Goal: Contribute content

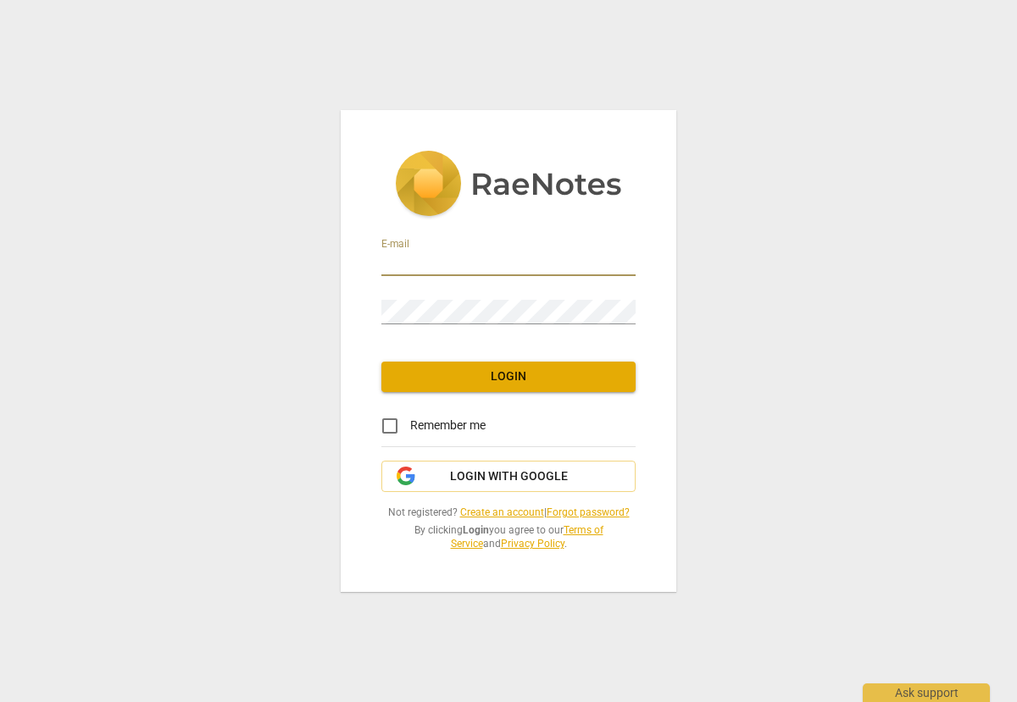
click at [458, 252] on input "email" at bounding box center [508, 264] width 254 height 25
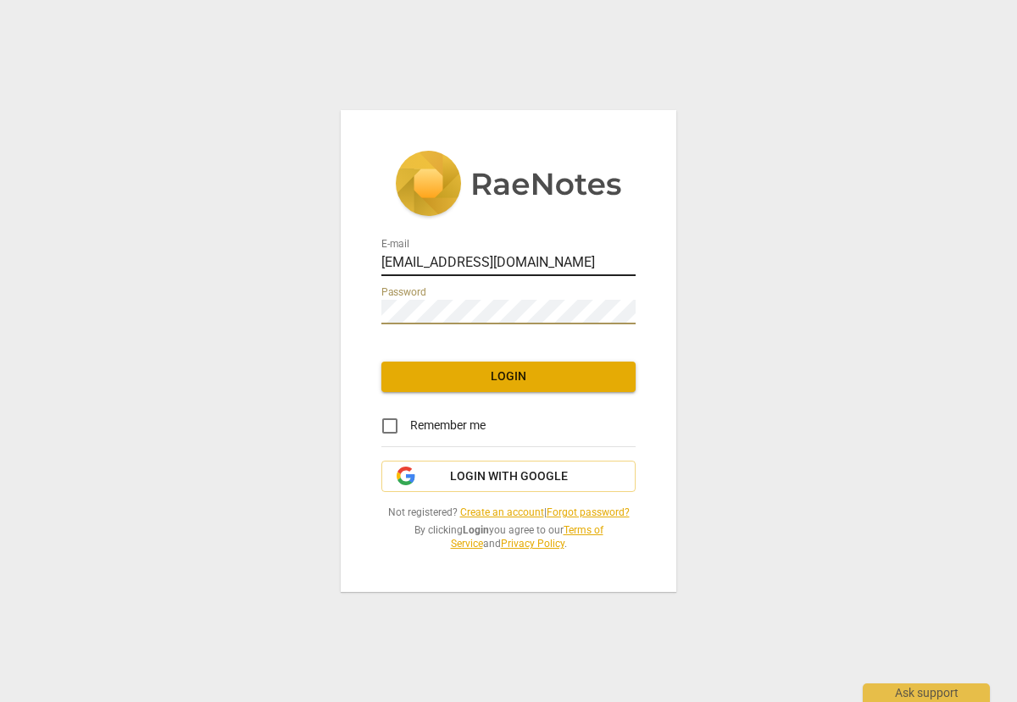
click at [550, 265] on input "[EMAIL_ADDRESS][DOMAIN_NAME]" at bounding box center [508, 264] width 254 height 25
type input "[EMAIL_ADDRESS][DOMAIN_NAME]"
click at [540, 378] on span "Login" at bounding box center [508, 377] width 227 height 17
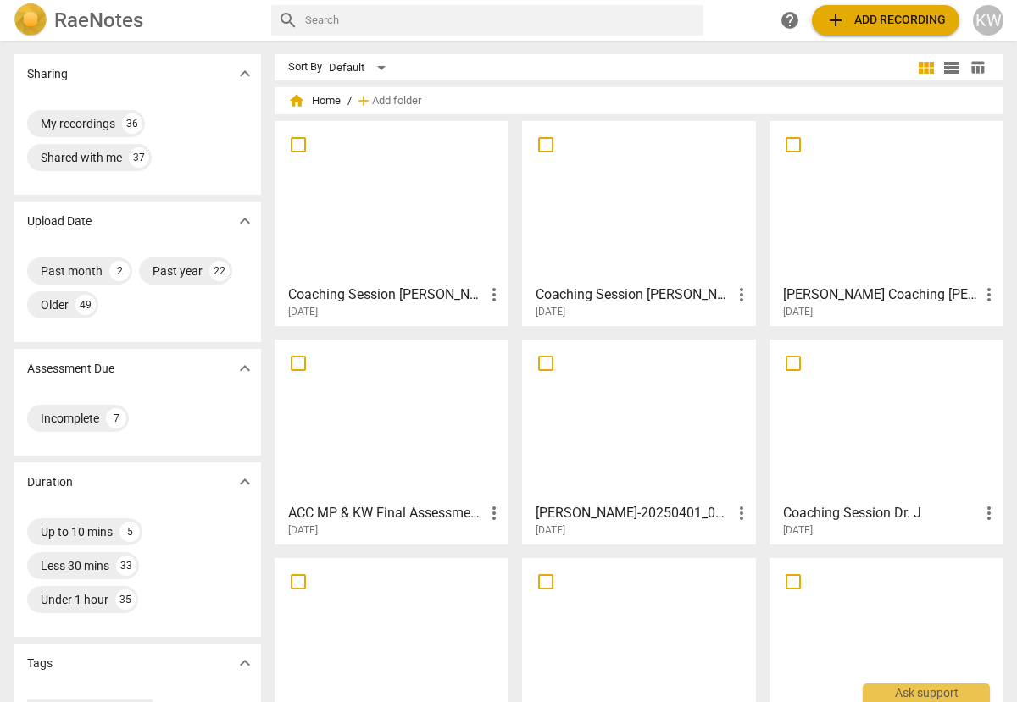
click at [639, 243] on div at bounding box center [639, 202] width 222 height 150
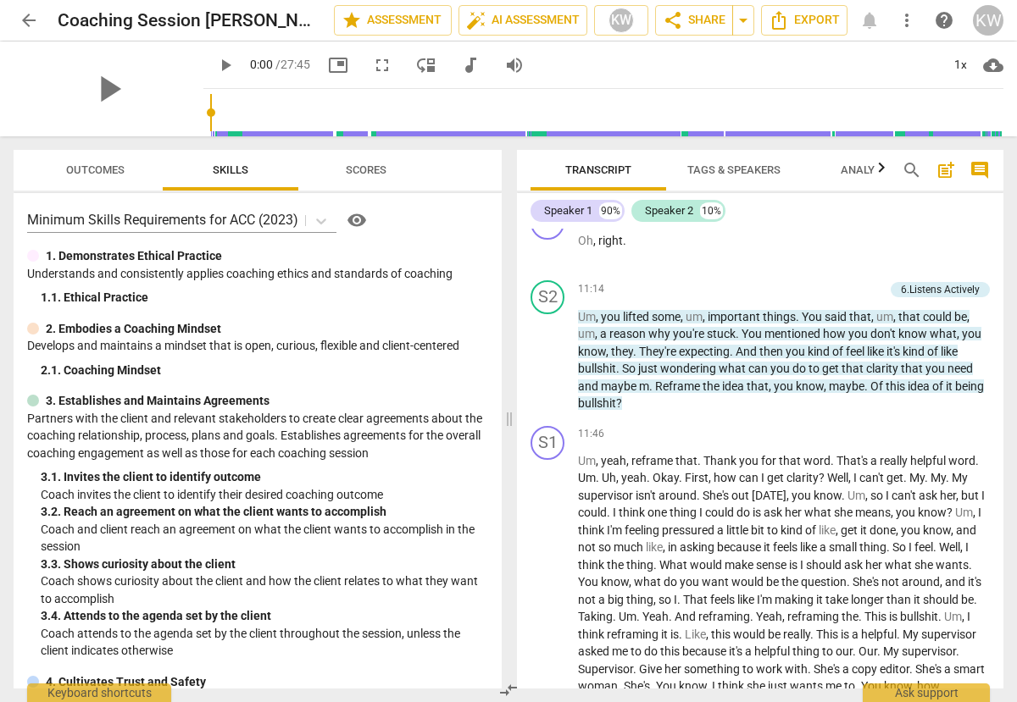
scroll to position [2878, 0]
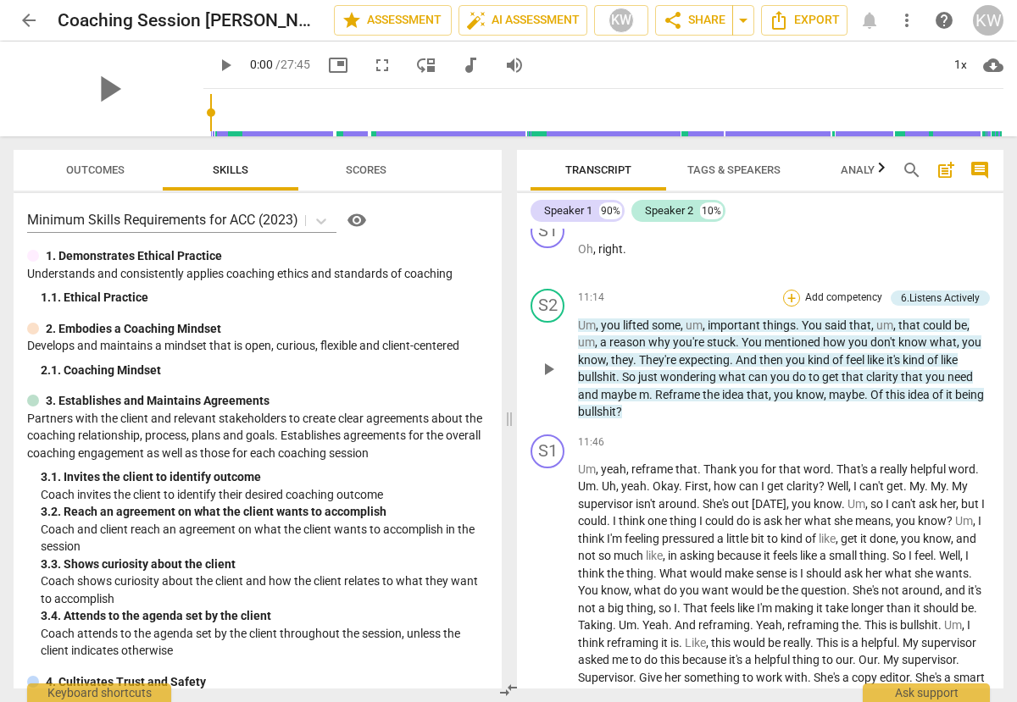
click at [783, 307] on div "+" at bounding box center [791, 298] width 17 height 17
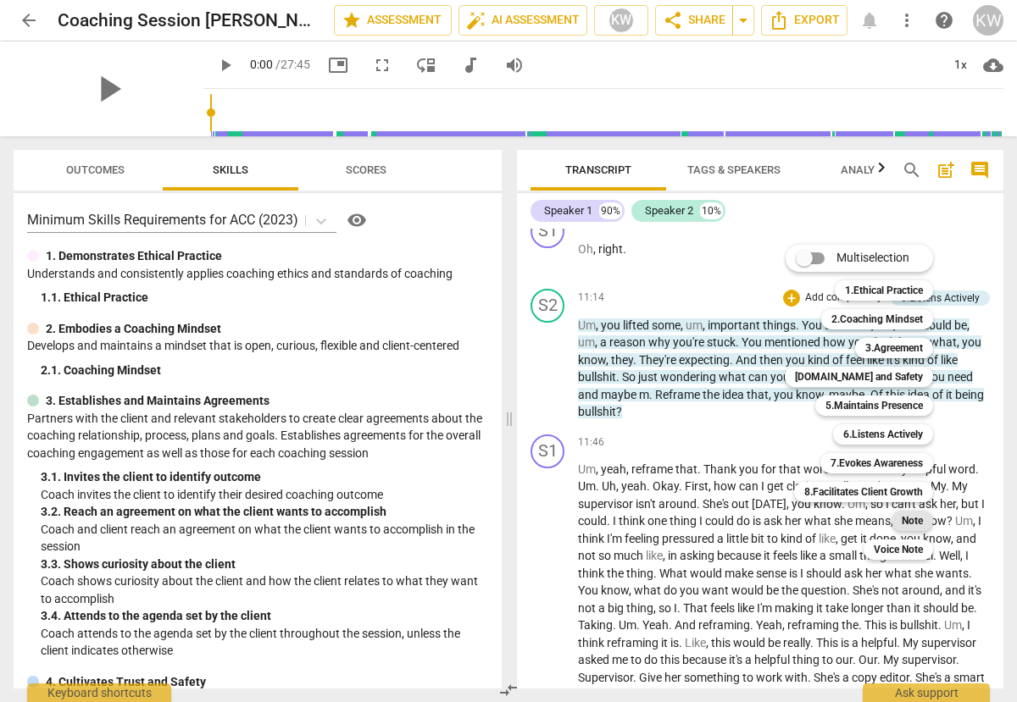
click at [911, 515] on b "Note" at bounding box center [911, 521] width 21 height 20
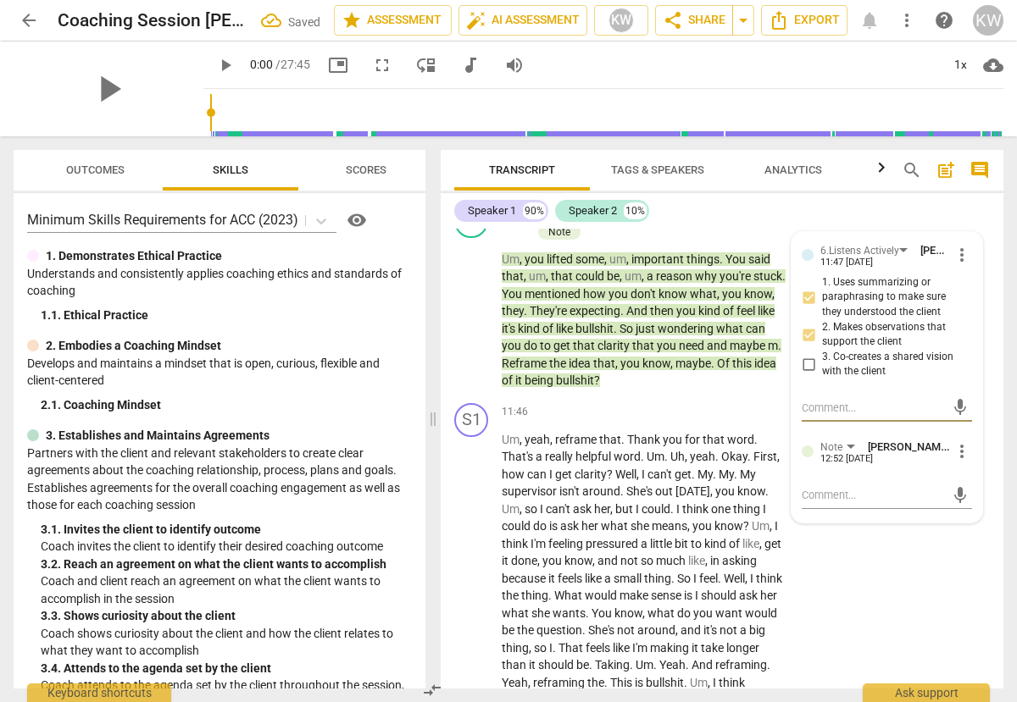
scroll to position [4027, 0]
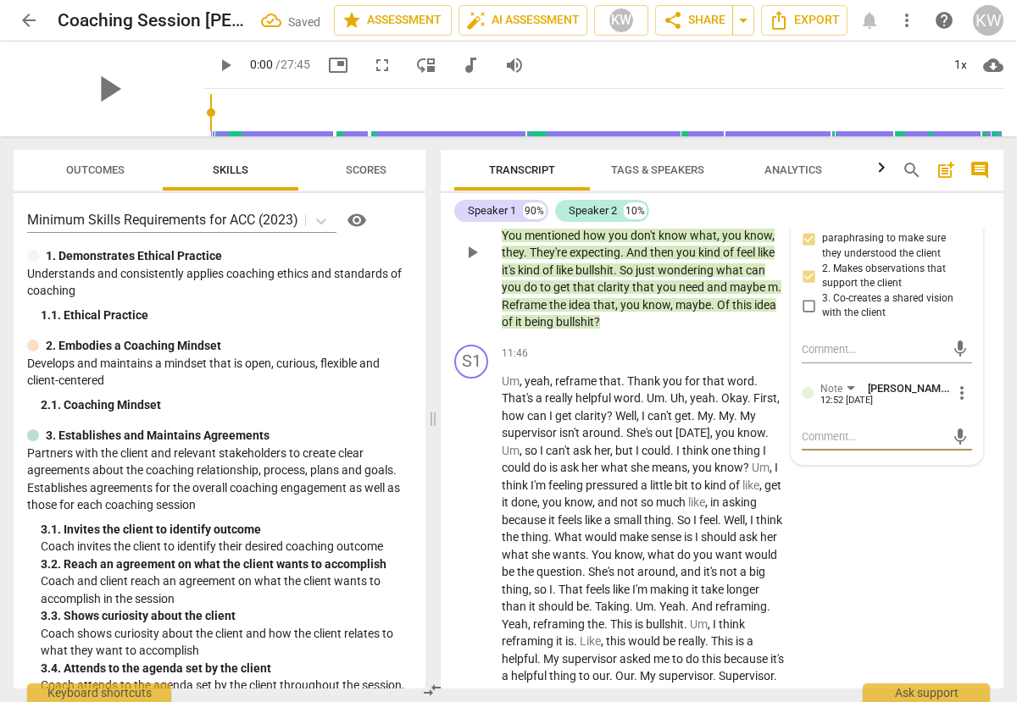
click at [851, 445] on textarea at bounding box center [873, 437] width 143 height 16
type textarea "O"
type textarea "Op"
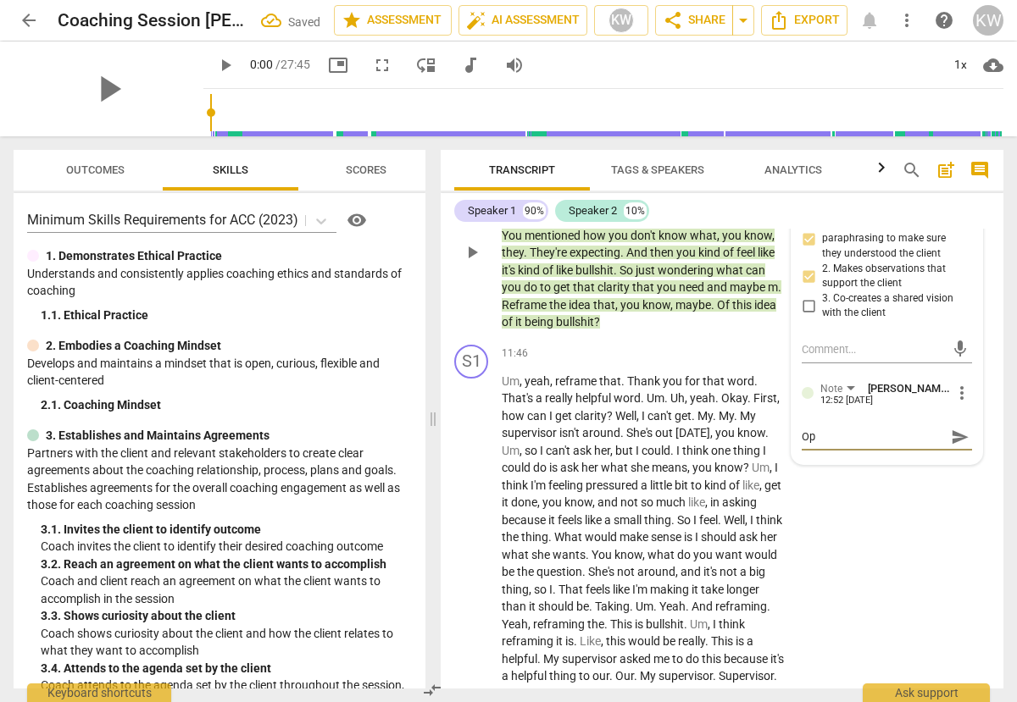
type textarea "Opp"
type textarea "Oppo"
type textarea "Oppor"
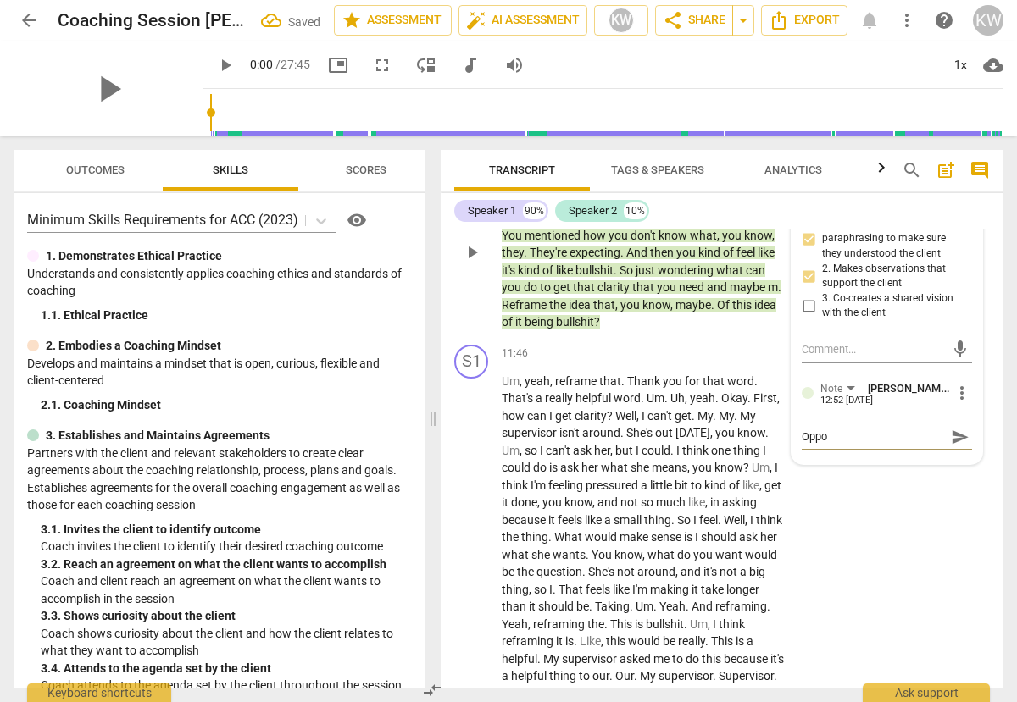
type textarea "Oppor"
type textarea "Opport"
type textarea "Opportu"
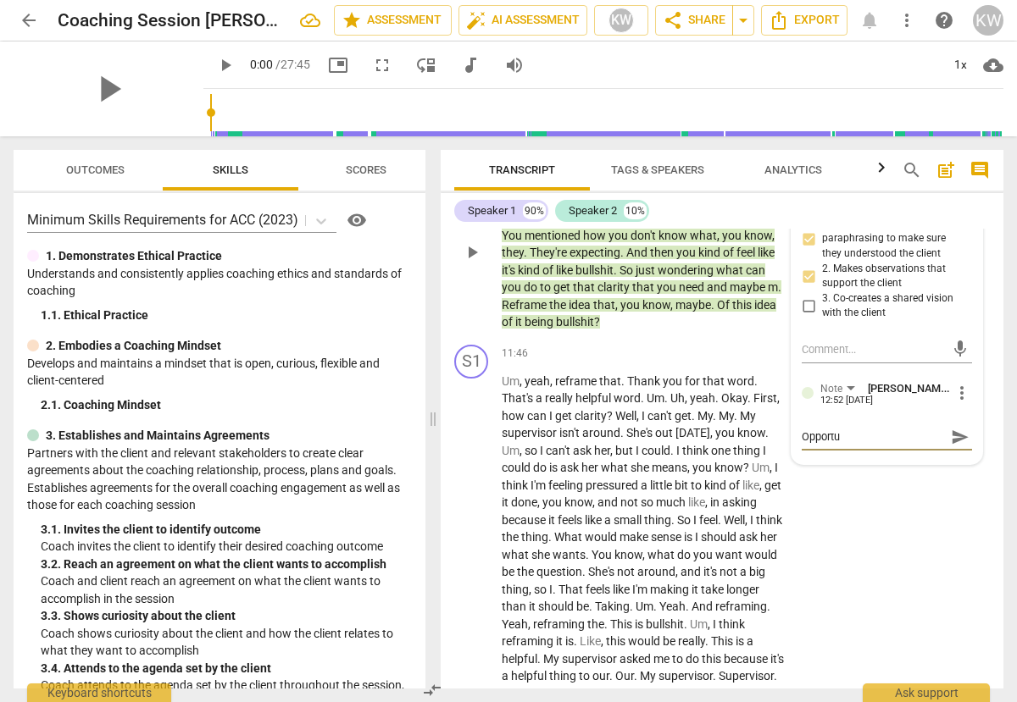
type textarea "Opportun"
type textarea "Opportuni"
type textarea "Opportunit"
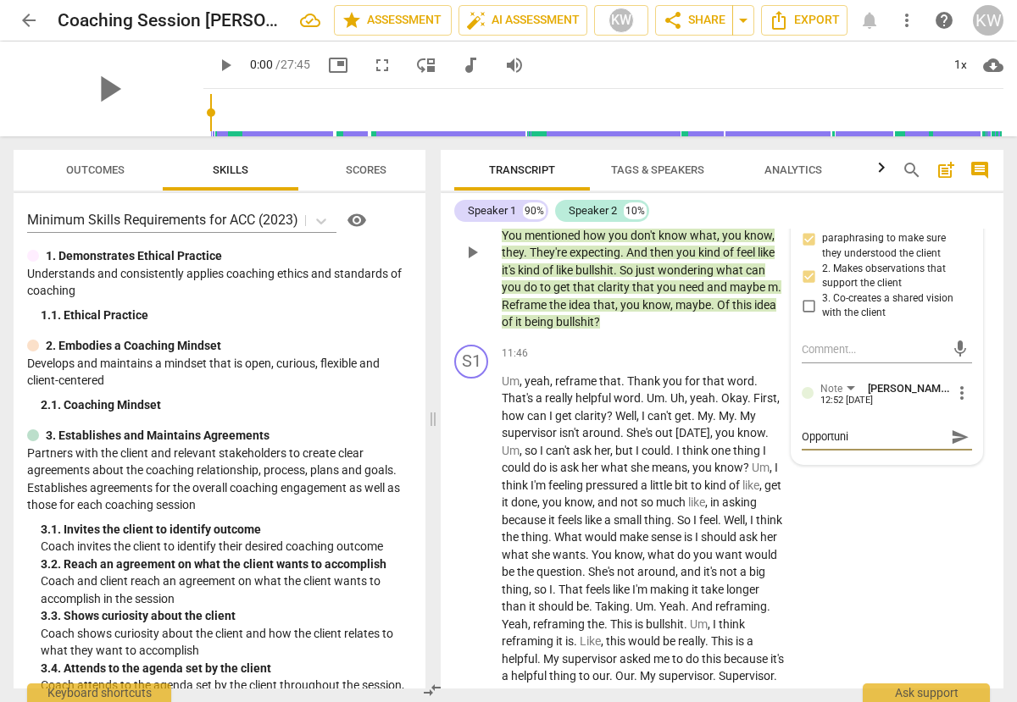
type textarea "Opportunit"
type textarea "Opportunity"
type textarea "Opportunity t"
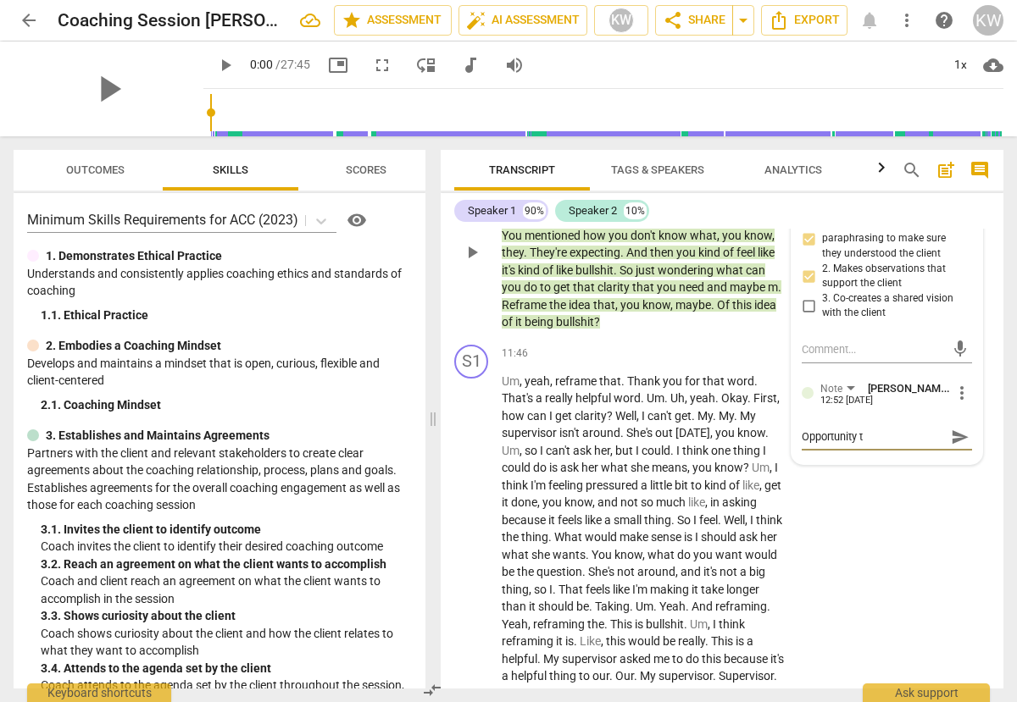
type textarea "Opportunity to"
type textarea "Opportunity to d"
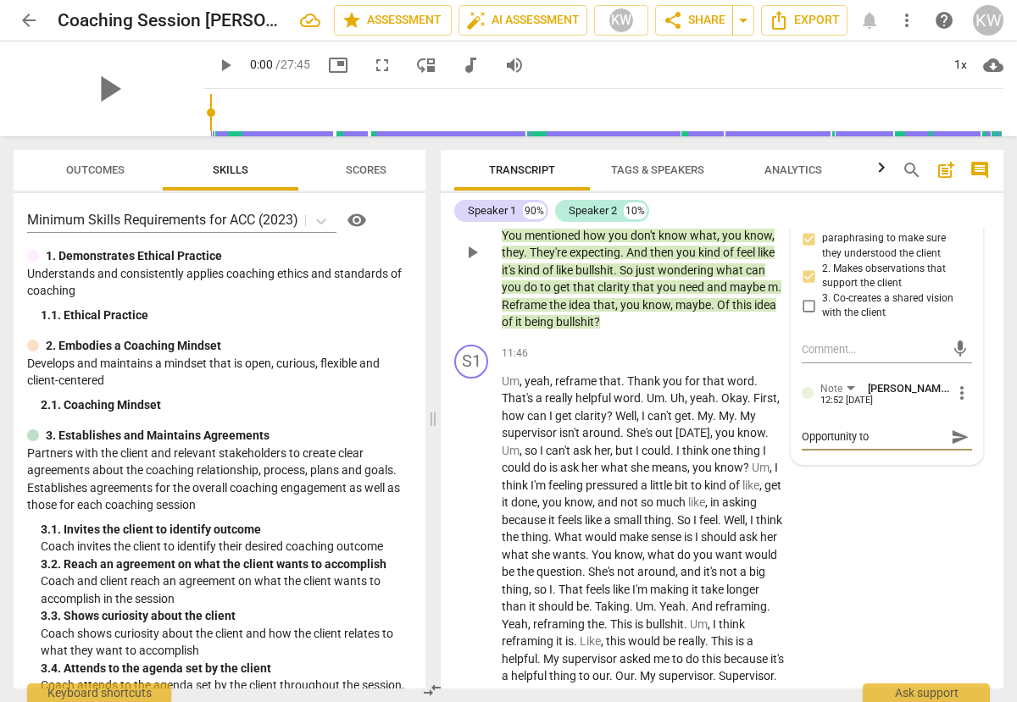
type textarea "Opportunity to d"
type textarea "Opportunity to di"
type textarea "Opportunity to dig"
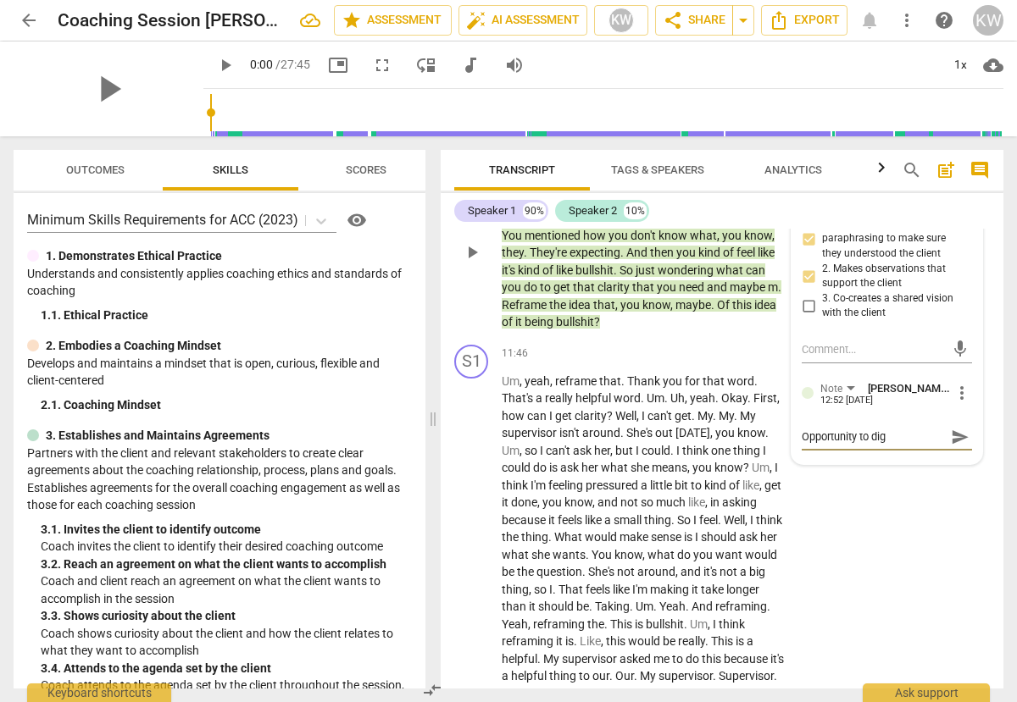
type textarea "Opportunity to dig"
type textarea "Opportunity to dig m"
type textarea "Opportunity to dig mo"
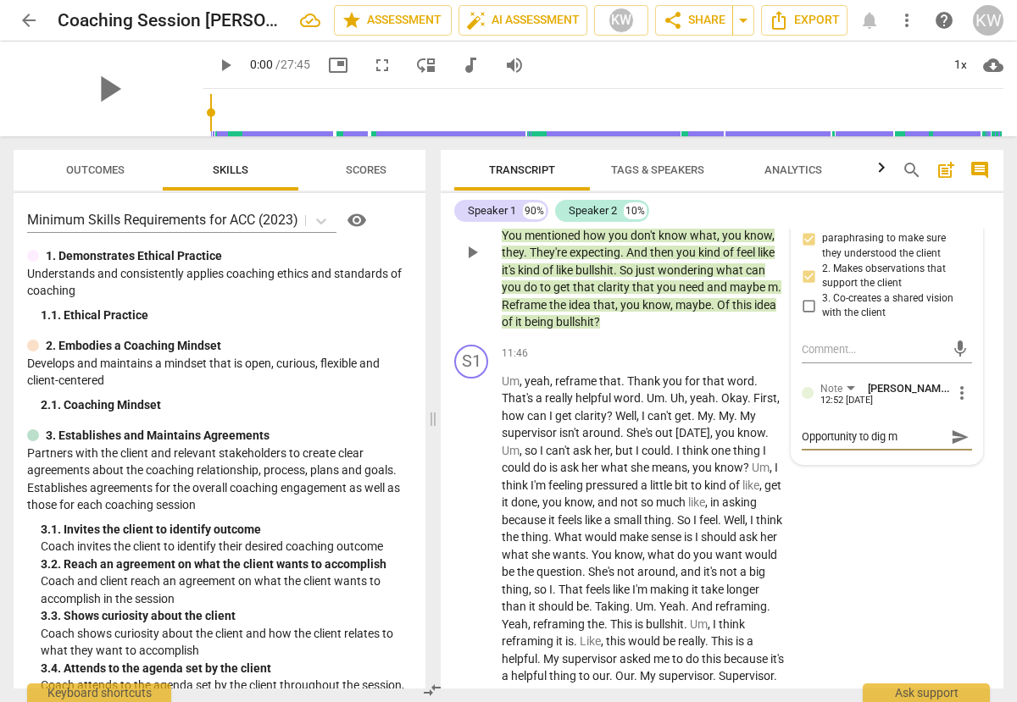
type textarea "Opportunity to dig mo"
type textarea "Opportunity to dig mor"
type textarea "Opportunity to dig more"
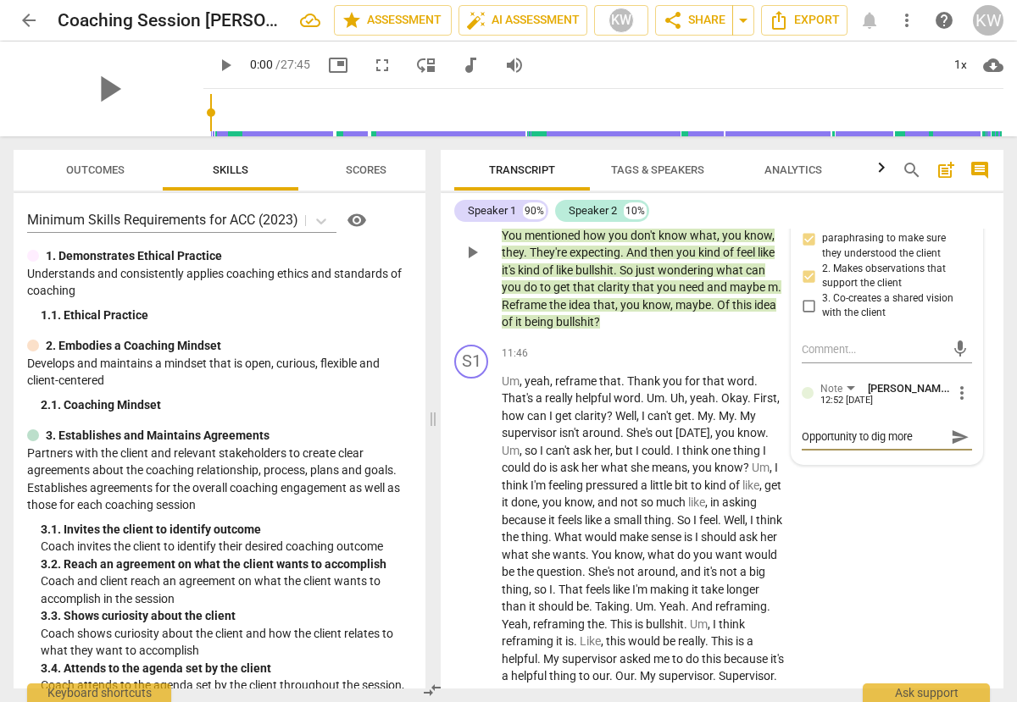
type textarea "Opportunity to dig more"
type textarea "Opportunity to dig more i"
type textarea "Opportunity to dig more in"
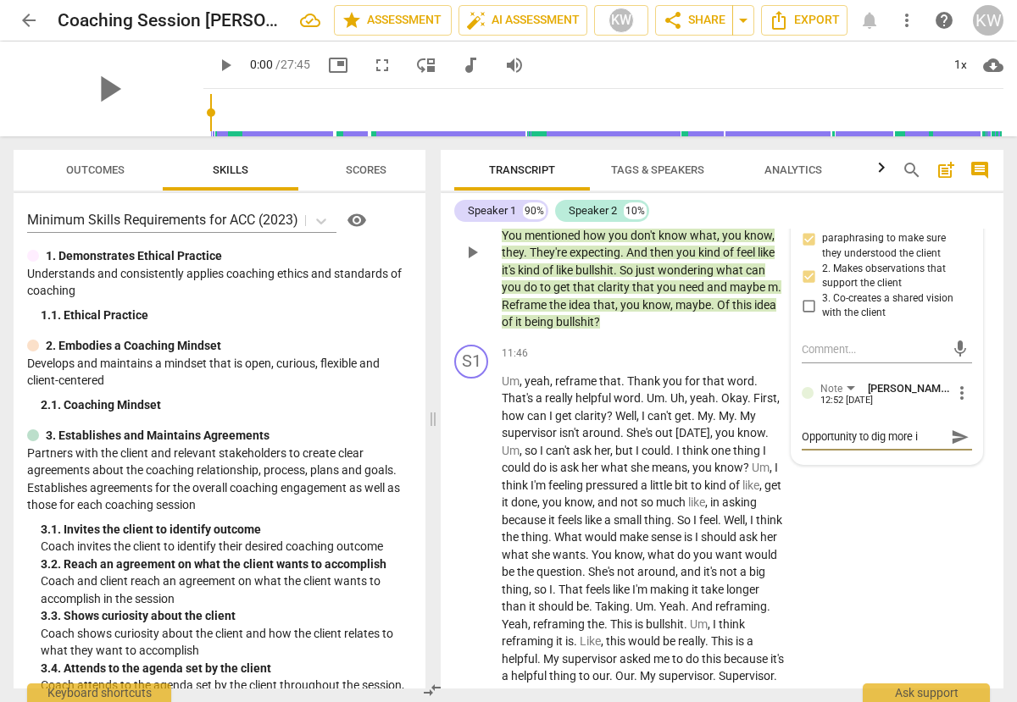
type textarea "Opportunity to dig more in"
type textarea "Opportunity to dig more int"
type textarea "Opportunity to dig more into"
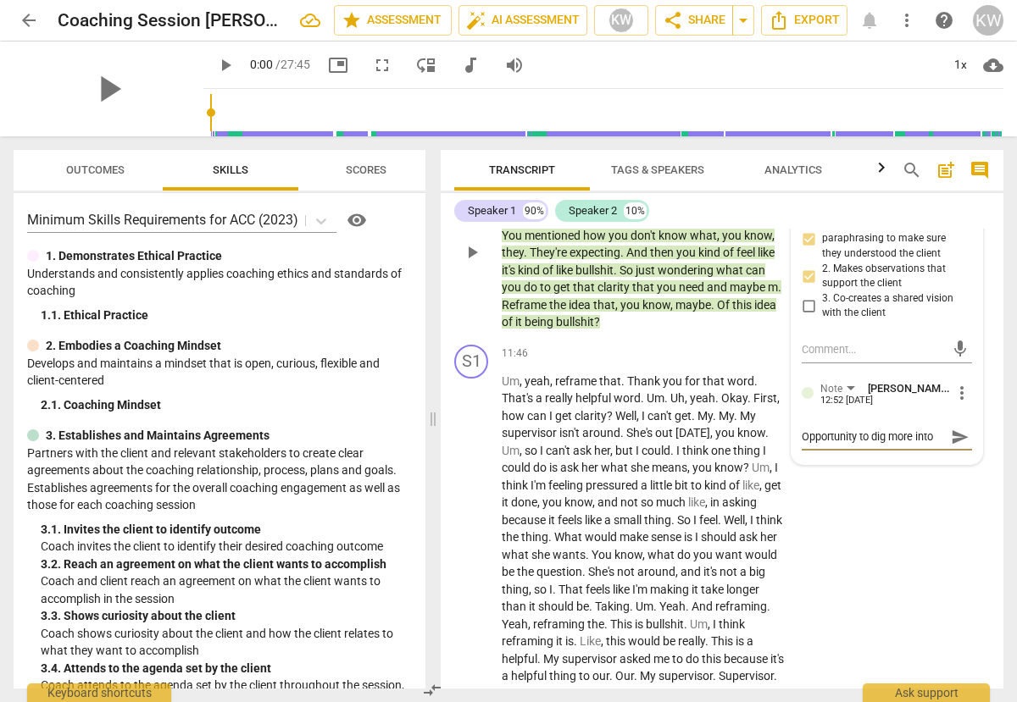
type textarea "Opportunity to dig more into"
type textarea "Opportunity to dig more into t"
type textarea "Opportunity to dig more into th"
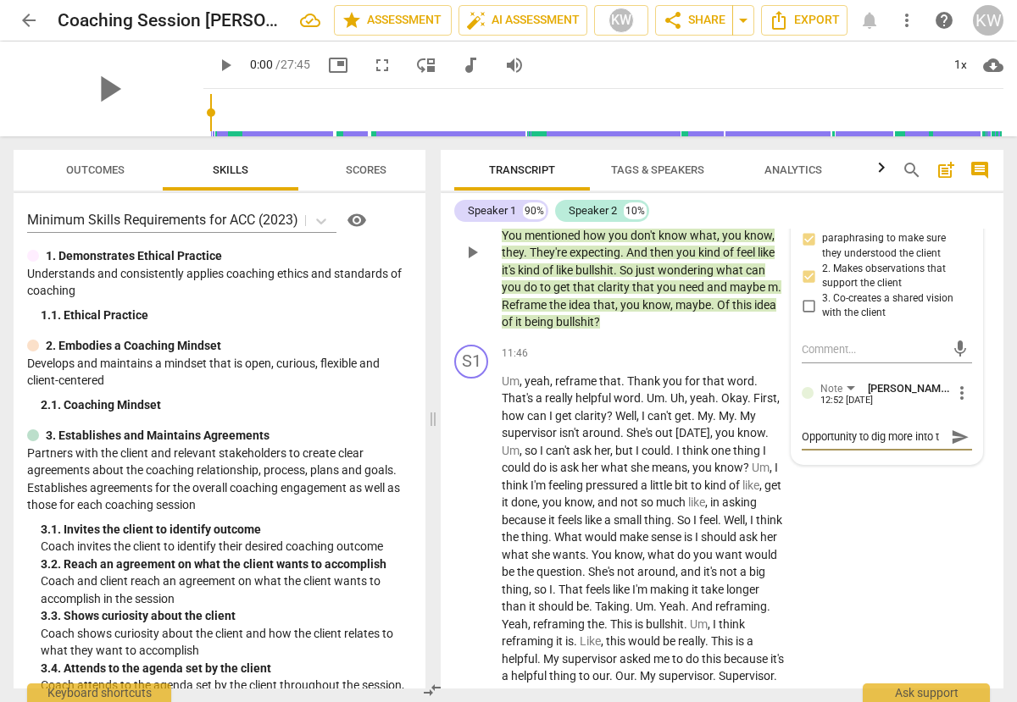
type textarea "Opportunity to dig more into th"
type textarea "Opportunity to dig more into the"
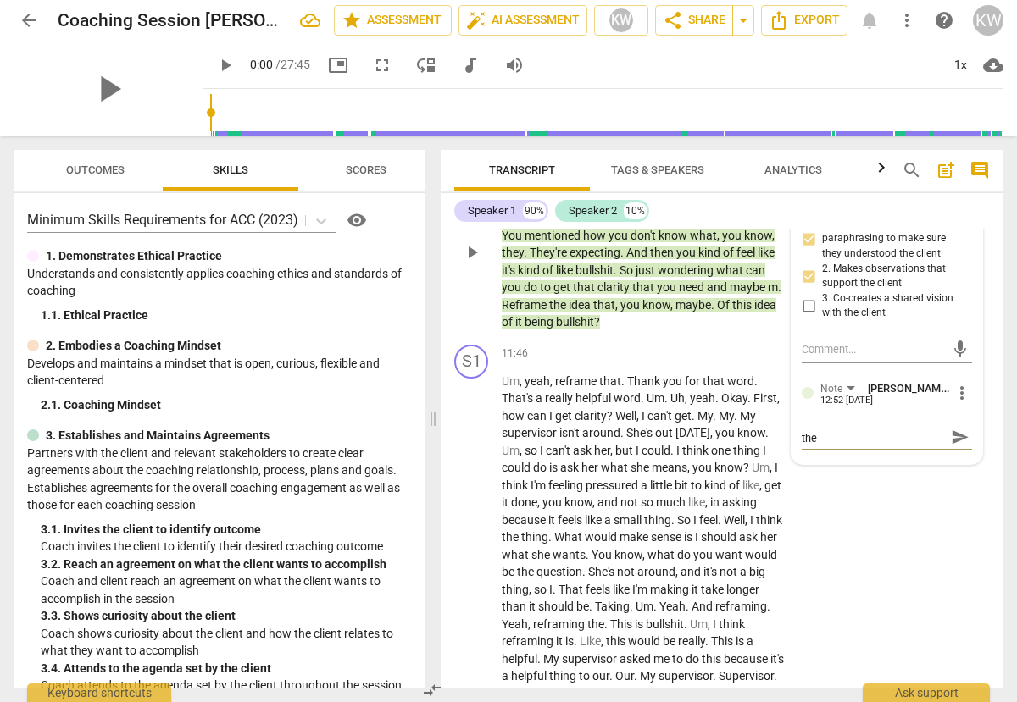
type textarea "Opportunity to dig more into the"
type textarea "Opportunity to dig more into the l"
type textarea "Opportunity to dig more into the la"
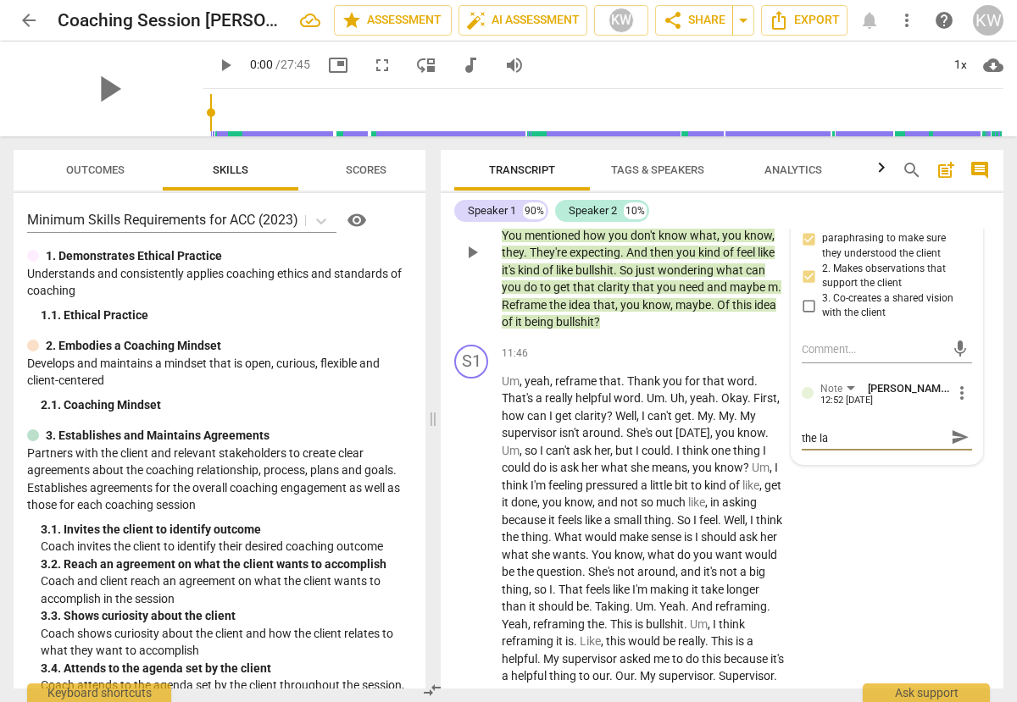
type textarea "Opportunity to dig more into the lan"
type textarea "Opportunity to dig more into the lang"
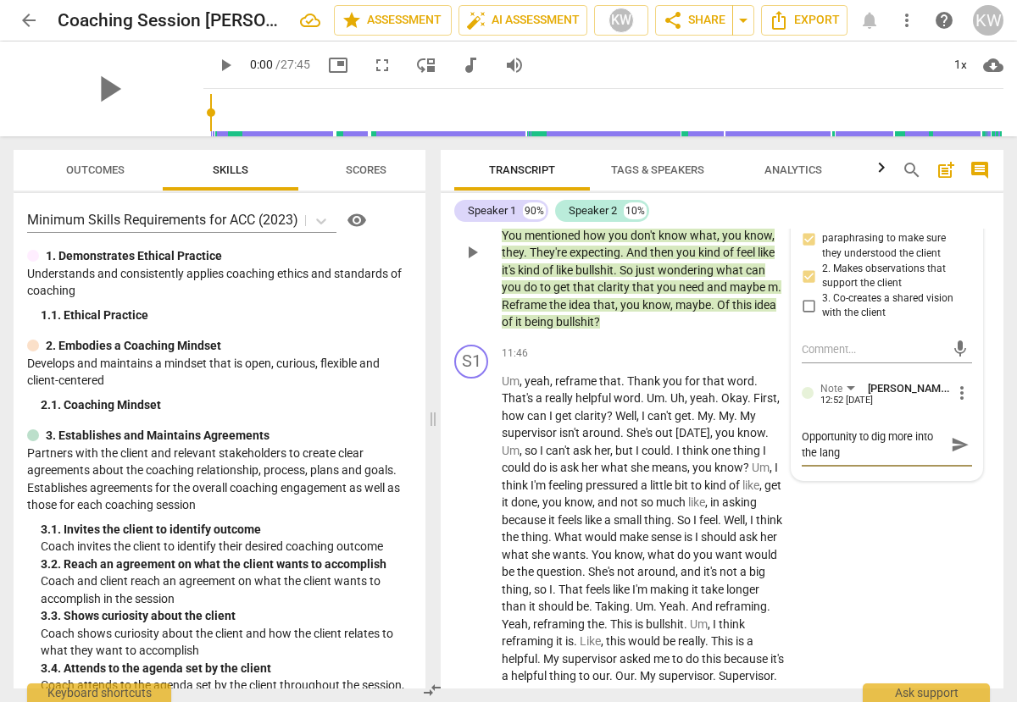
type textarea "Opportunity to dig more into the langu"
type textarea "Opportunity to dig more into the langua"
type textarea "Opportunity to dig more into the languag"
type textarea "Opportunity to dig more into the language"
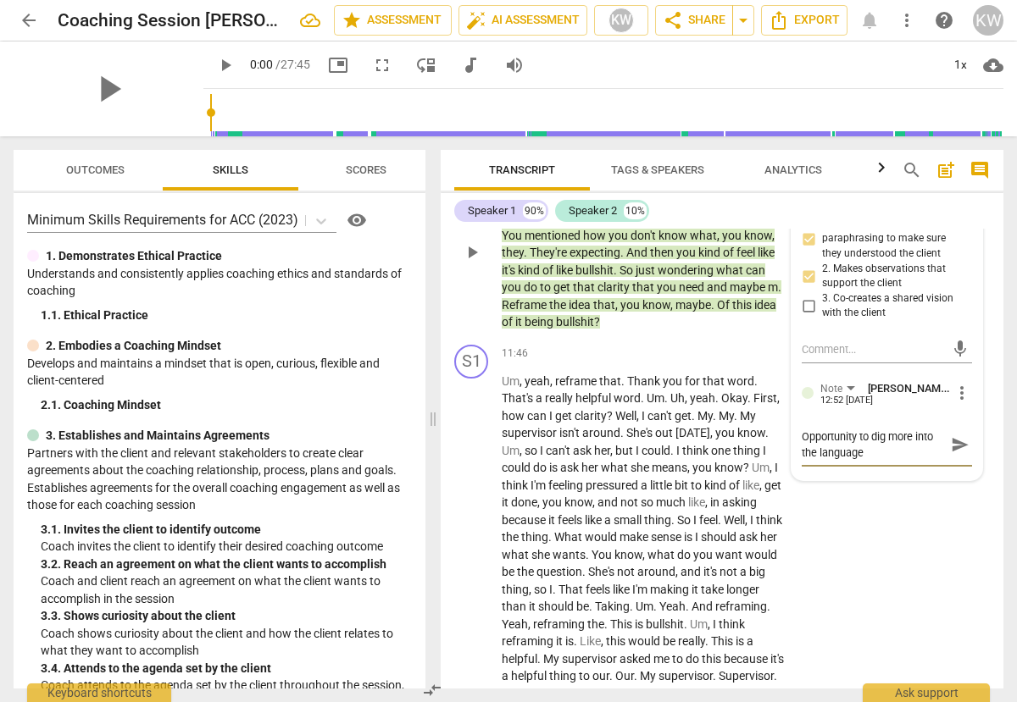
type textarea "Opportunity to dig more into the language"
type textarea "Opportunity to dig more into the language y"
type textarea "Opportunity to dig more into the language yo"
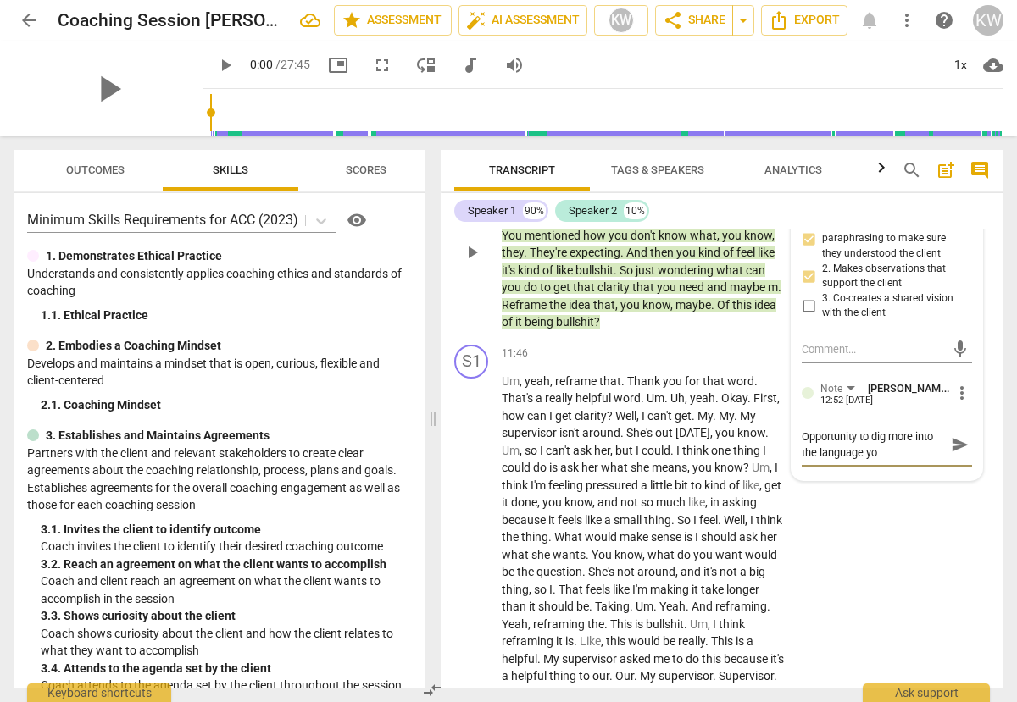
type textarea "Opportunity to dig more into the language you"
type textarea "Opportunity to dig more into the language your"
type textarea "Opportunity to dig more into the language your c"
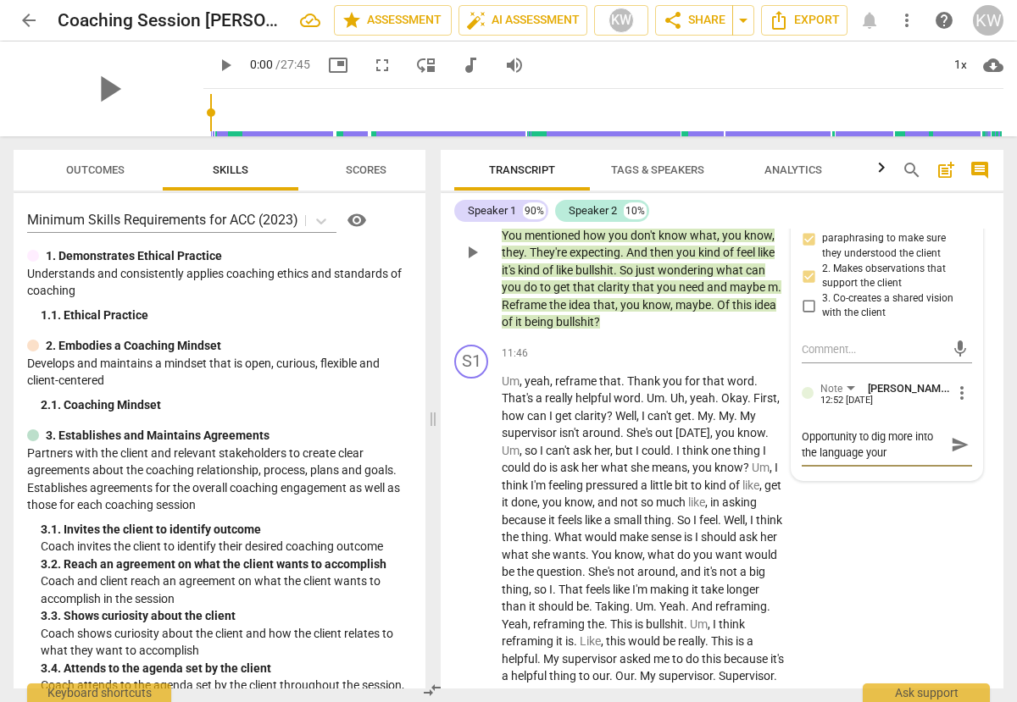
type textarea "Opportunity to dig more into the language your c"
type textarea "Opportunity to dig more into the language your cl"
type textarea "Opportunity to dig more into the language your cli"
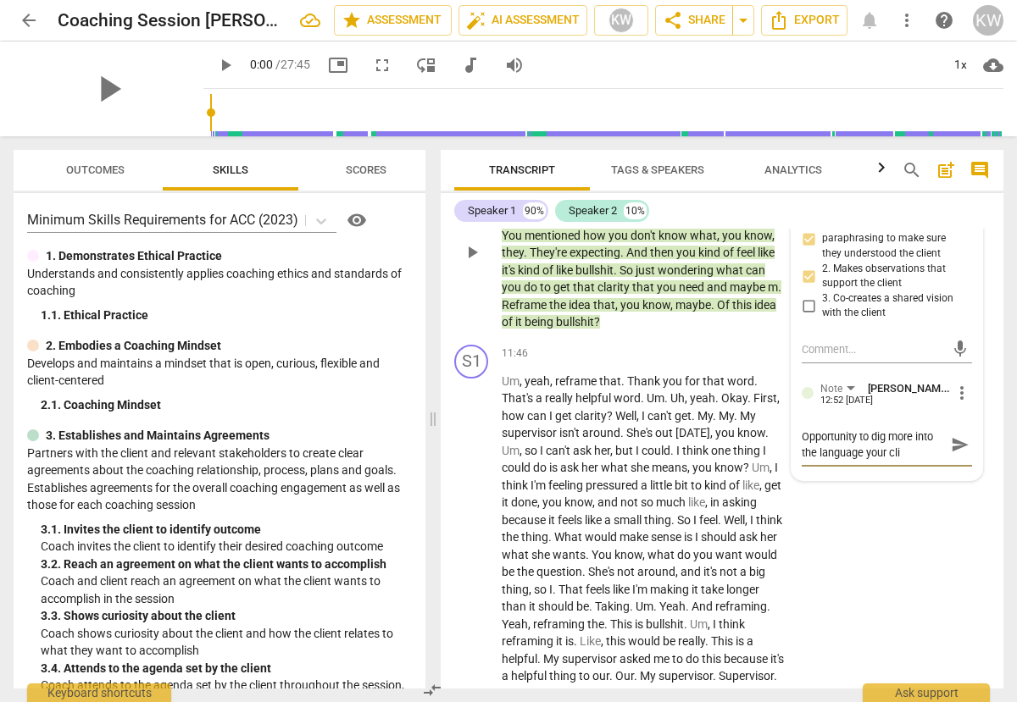
type textarea "Opportunity to dig more into the language your clie"
type textarea "Opportunity to dig more into the language your clien"
type textarea "Opportunity to dig more into the language your client"
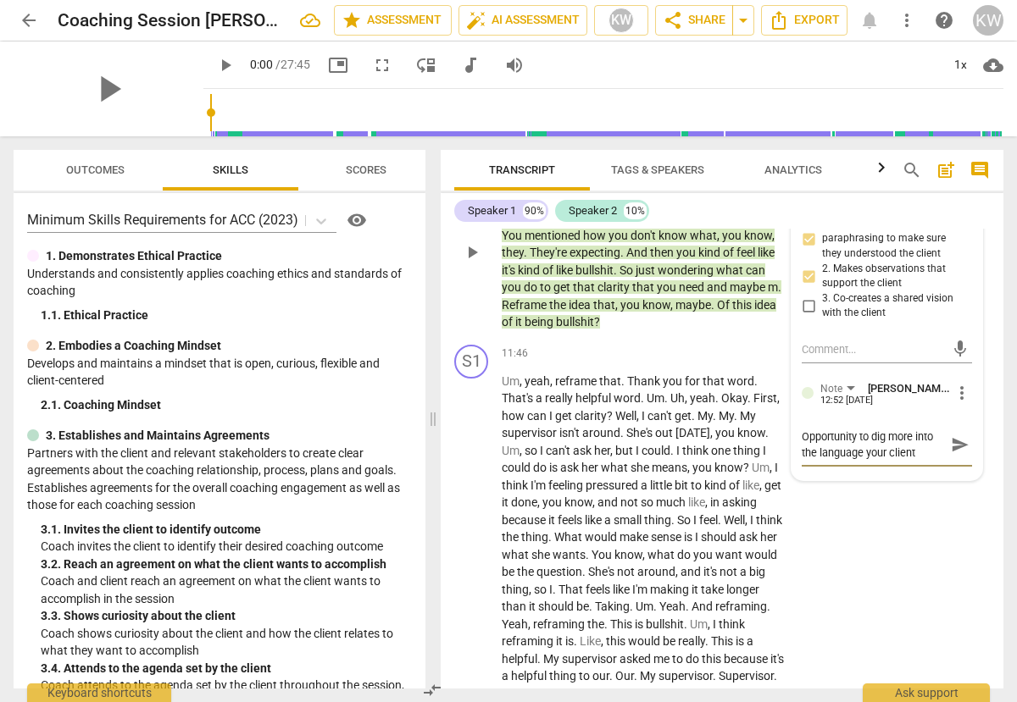
type textarea "Opportunity to dig more into the language your client"
type textarea "Opportunity to dig more into the language your client u"
type textarea "Opportunity to dig more into the language your client us"
type textarea "Opportunity to dig more into the language your client use"
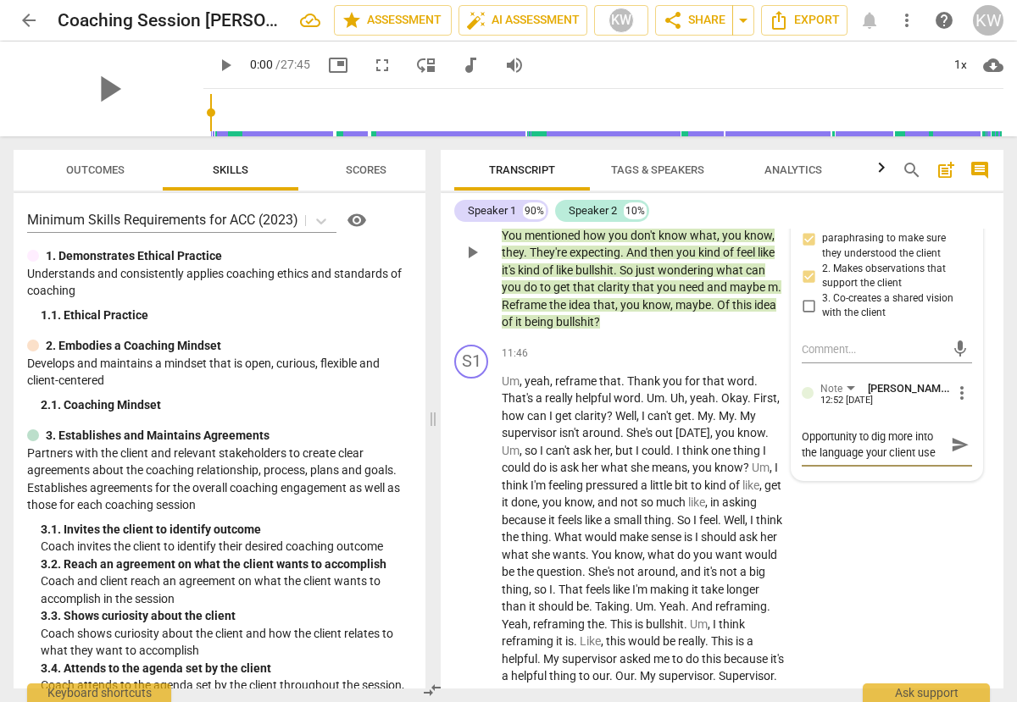
type textarea "Opportunity to dig more into the language your client used"
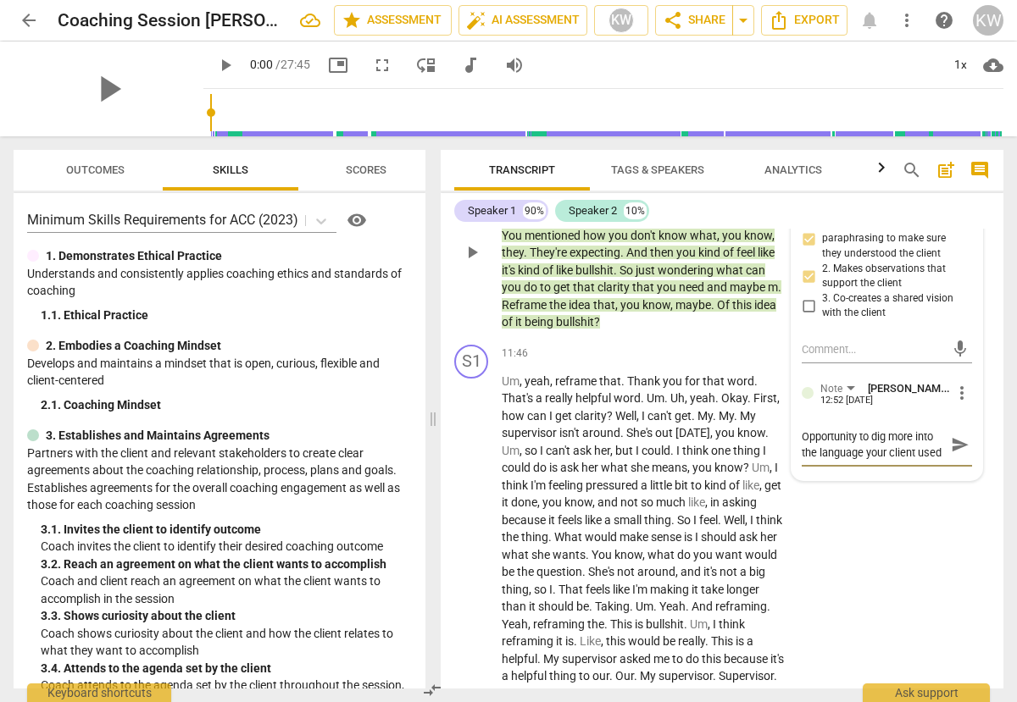
type textarea "Opportunity to dig more into the language your client used a"
type textarea "Opportunity to dig more into the language your client used an"
type textarea "Opportunity to dig more into the language your client used and"
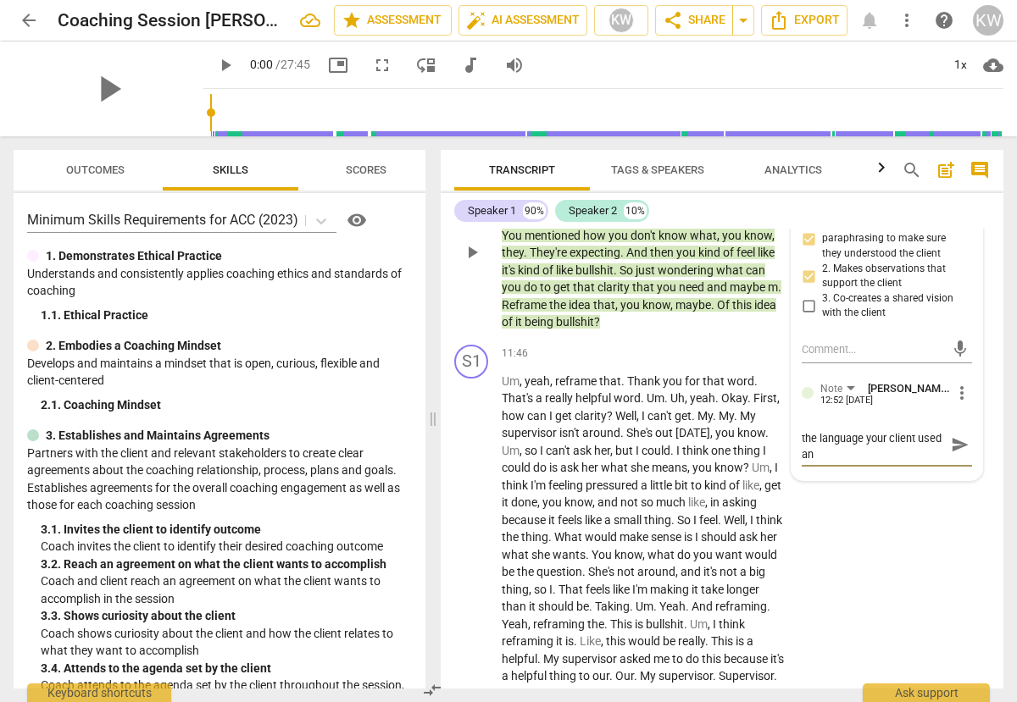
type textarea "Opportunity to dig more into the language your client used and"
type textarea "Opportunity to dig more into the language your client used and e"
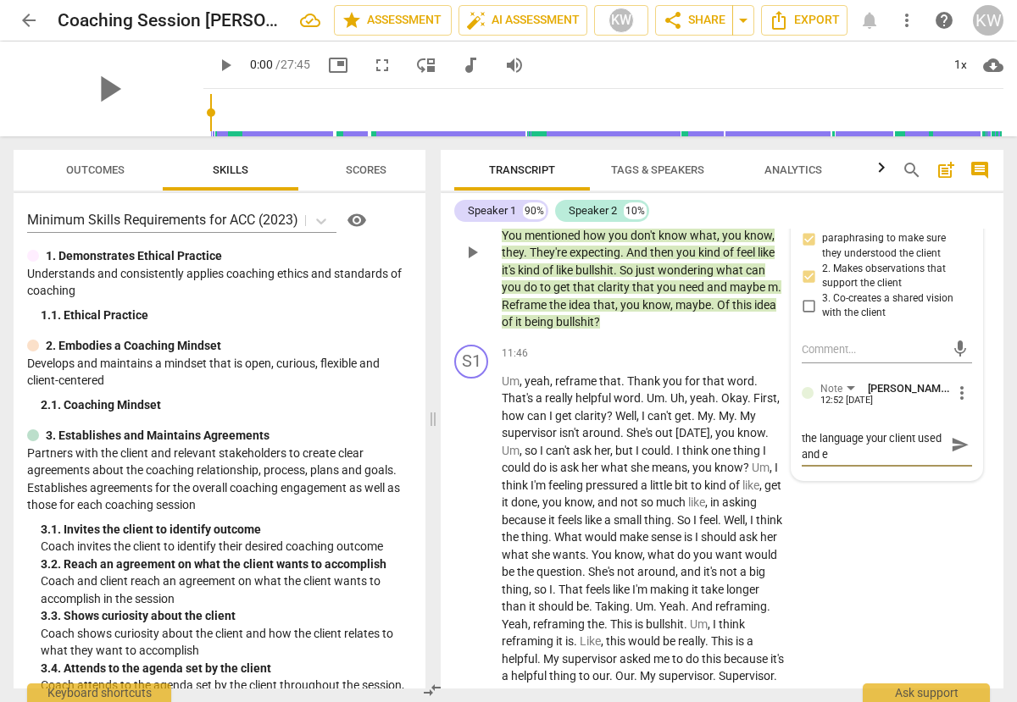
type textarea "Opportunity to dig more into the language your client used and ex"
type textarea "Opportunity to dig more into the language your client used and exp"
type textarea "Opportunity to dig more into the language your client used and expl"
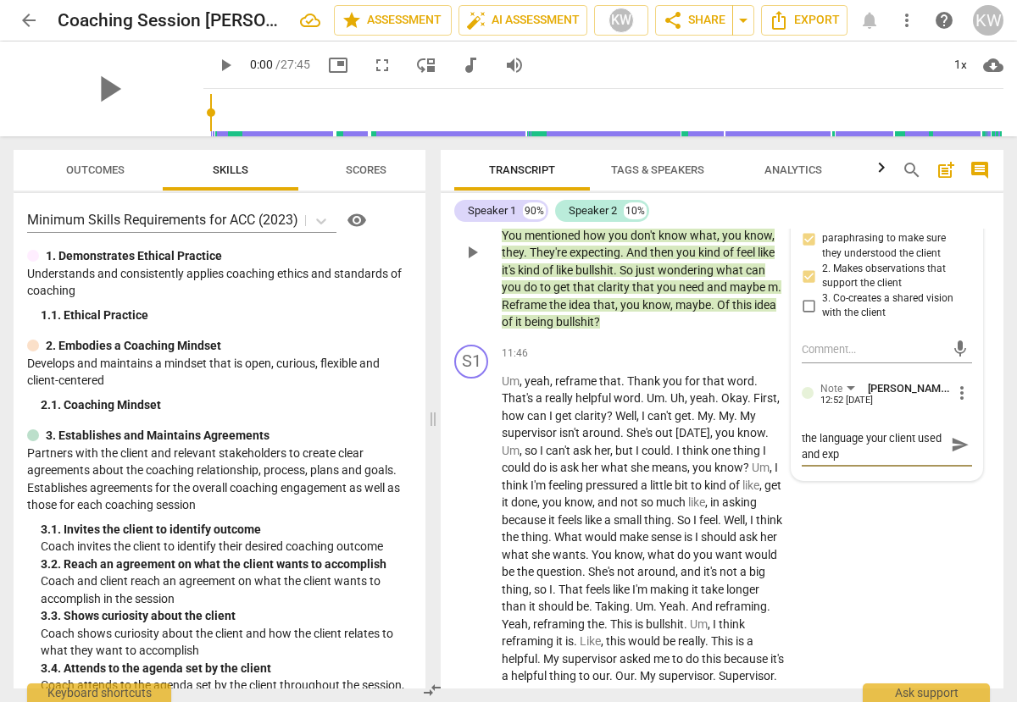
type textarea "Opportunity to dig more into the language your client used and expl"
type textarea "Opportunity to dig more into the language your client used and explr"
type textarea "Opportunity to dig more into the language your client used and explre"
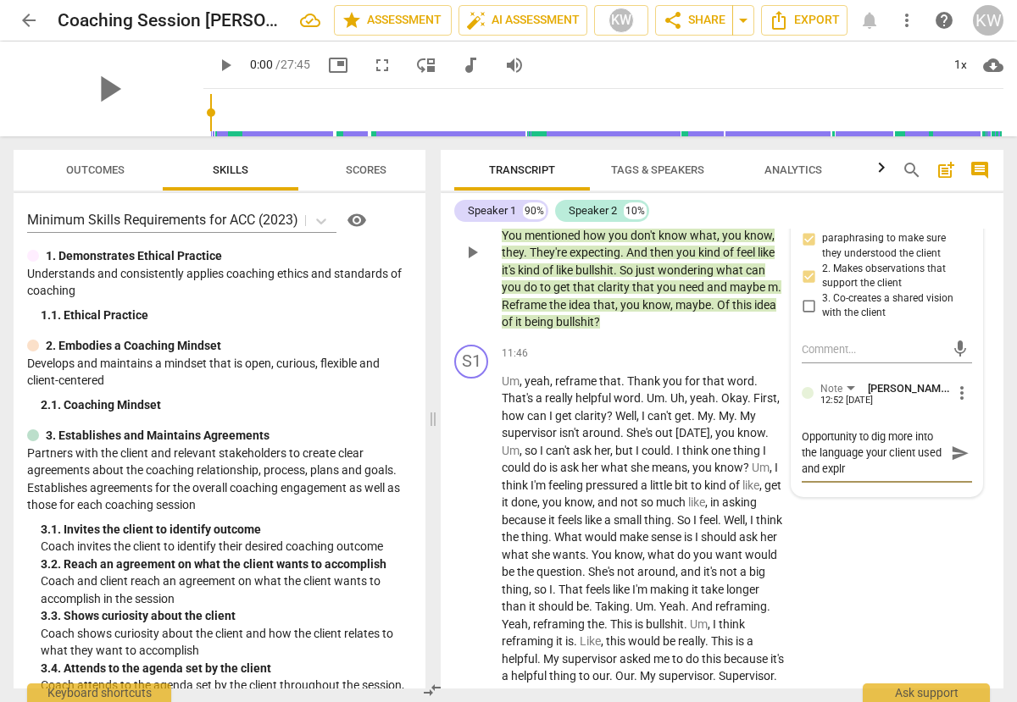
type textarea "Opportunity to dig more into the language your client used and explre"
type textarea "Opportunity to dig more into the language your client used and explre w"
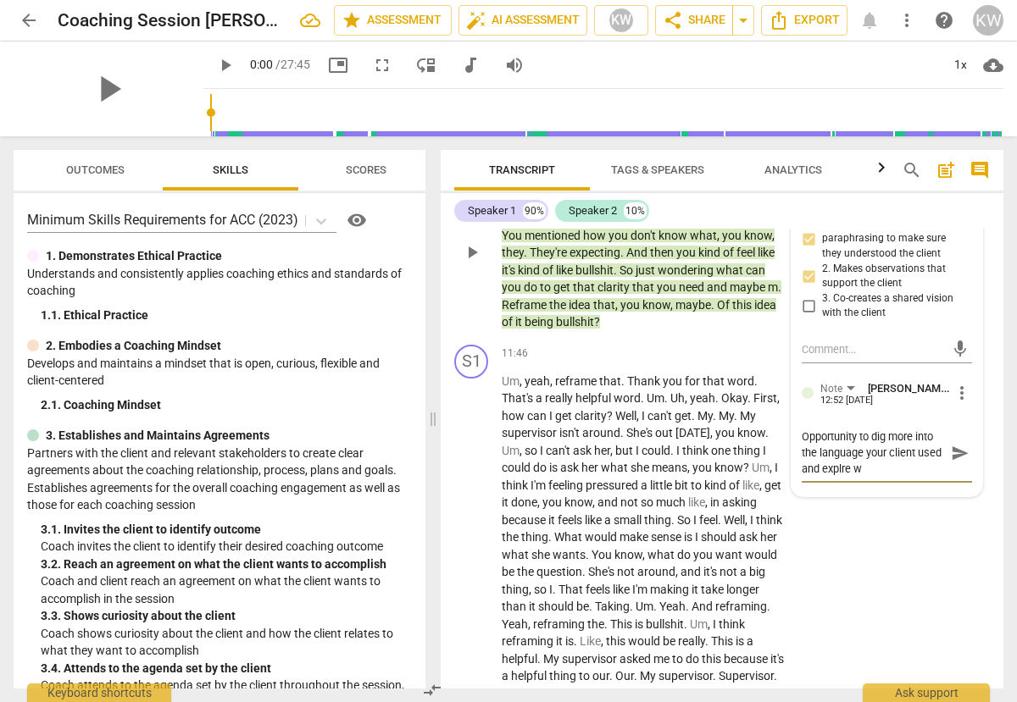
type textarea "Opportunity to dig more into the language your client used and explre wh"
type textarea "Opportunity to dig more into the language your client used and explre wha"
type textarea "Opportunity to dig more into the language your client used and explre what"
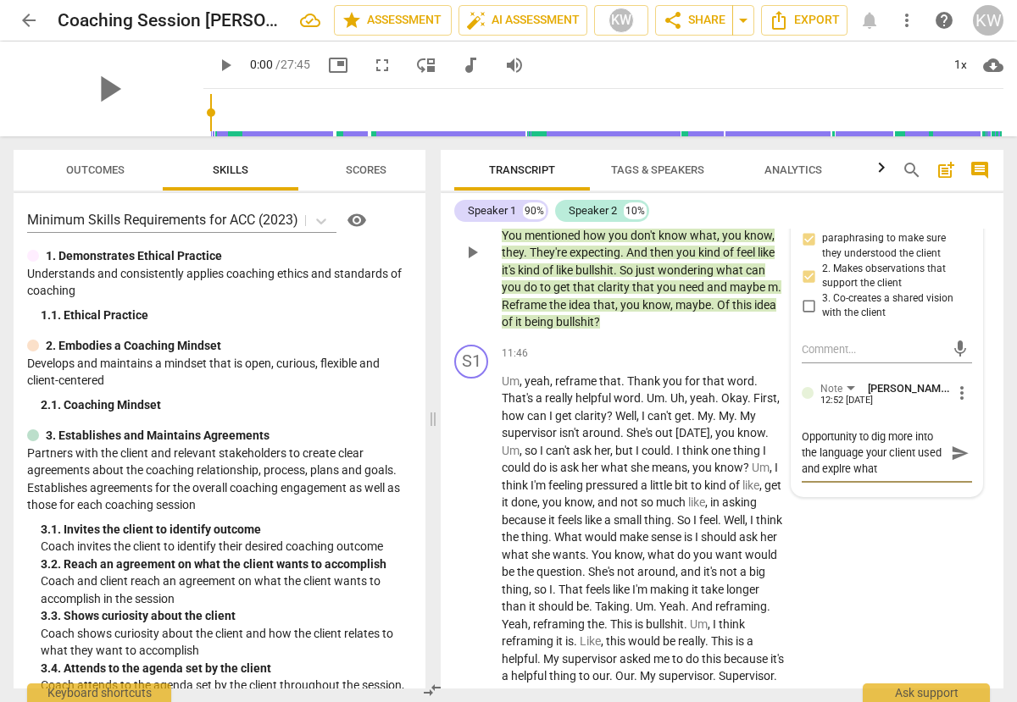
type textarea "Opportunity to dig more into the language your client used and explre what t"
type textarea "Opportunity to dig more into the language your client used and explre what th"
type textarea "Opportunity to dig more into the language your client used and explre what thi"
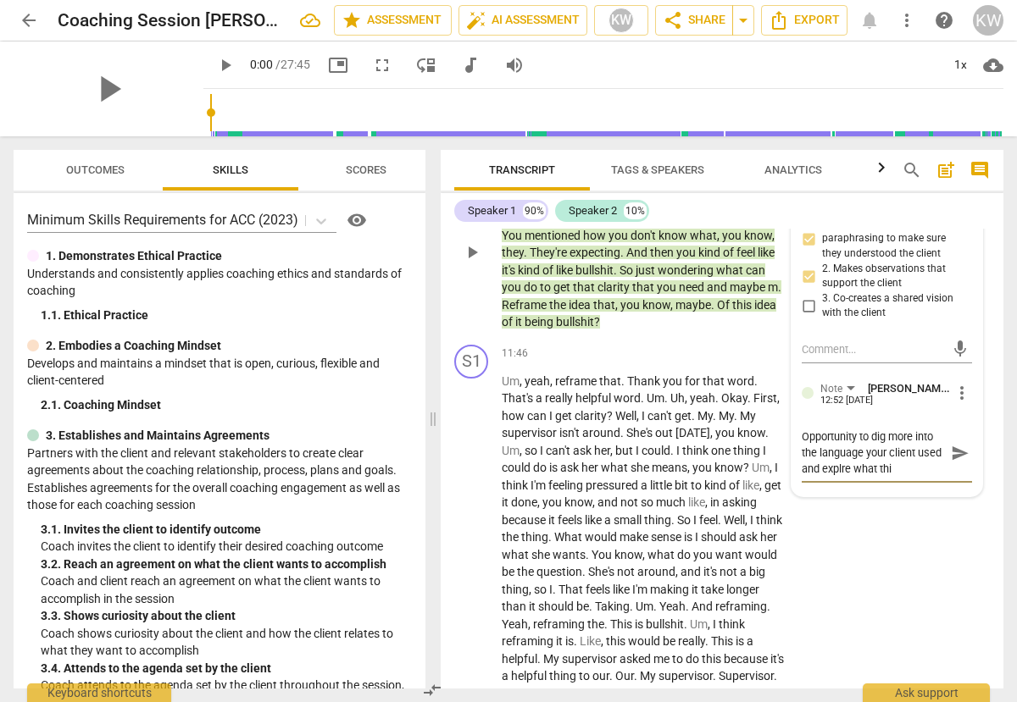
type textarea "Opportunity to dig more into the language your client used and explre what this"
type textarea "Opportunity to dig more into the language your client used and explre what this…"
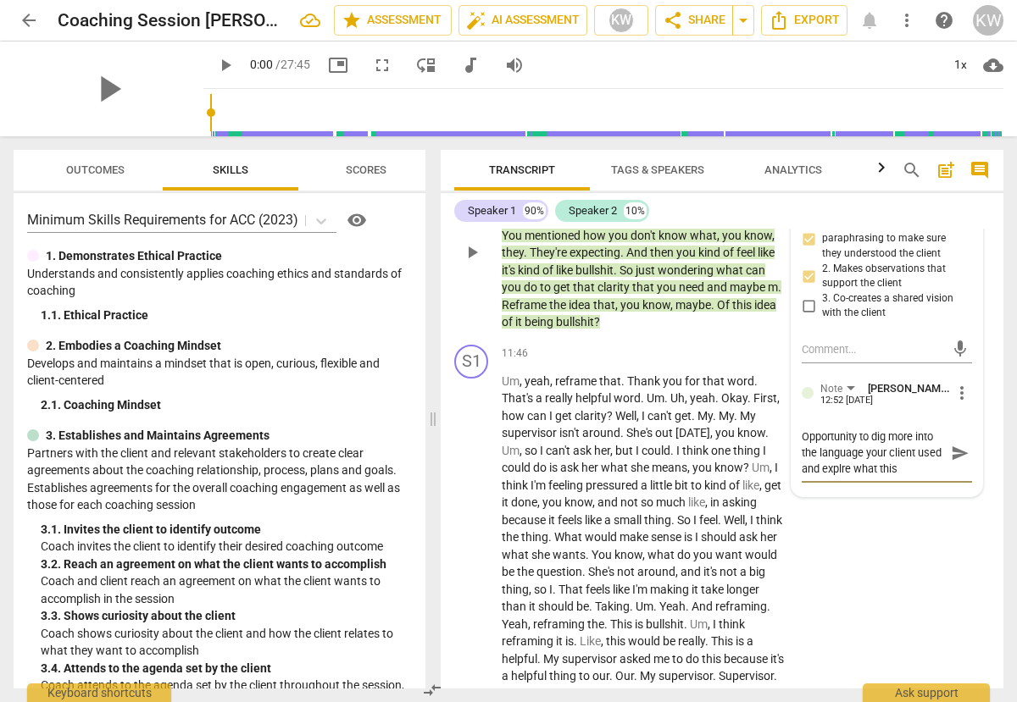
type textarea "Opportunity to dig more into the language your client used and explre what this…"
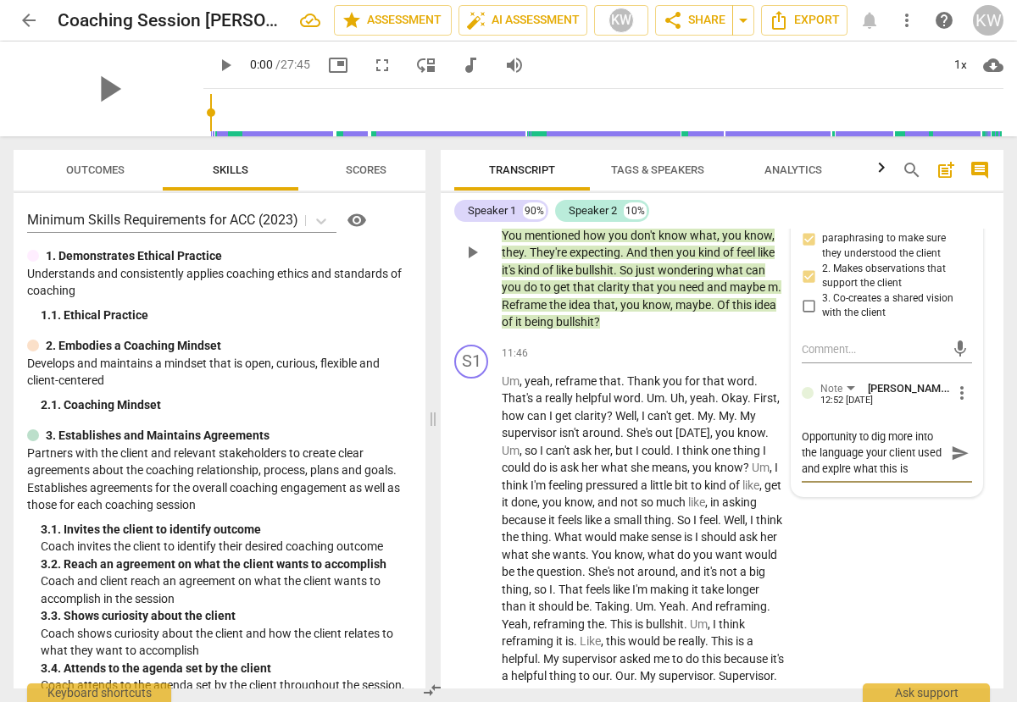
type textarea "Opportunity to dig more into the language your client used and explre what this…"
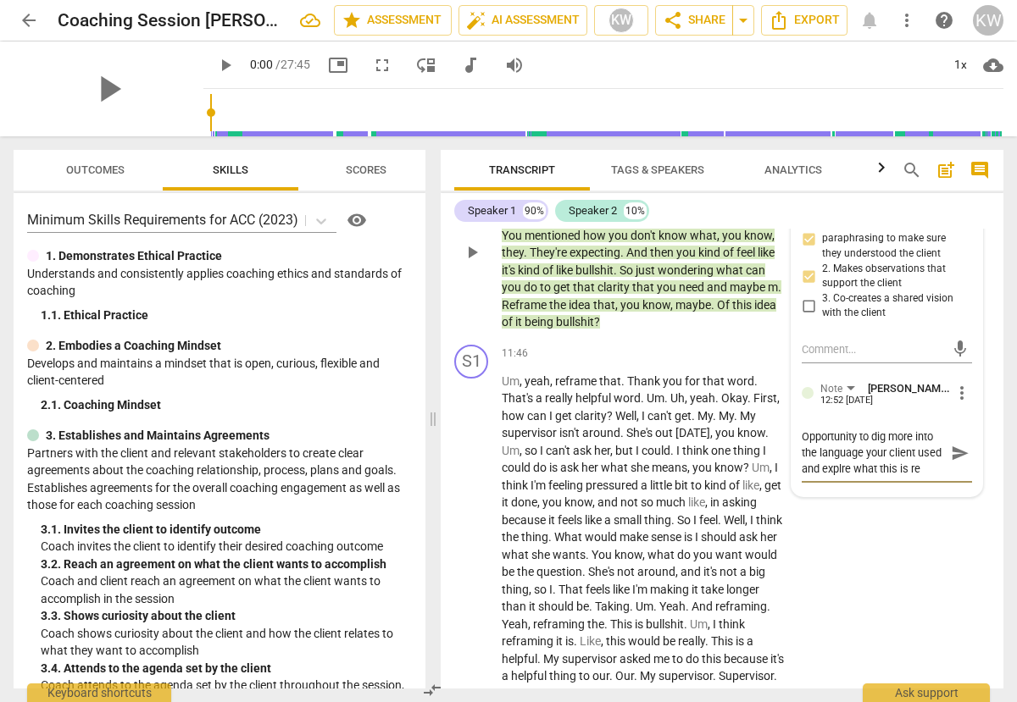
type textarea "Opportunity to dig more into the language your client used and explre what this…"
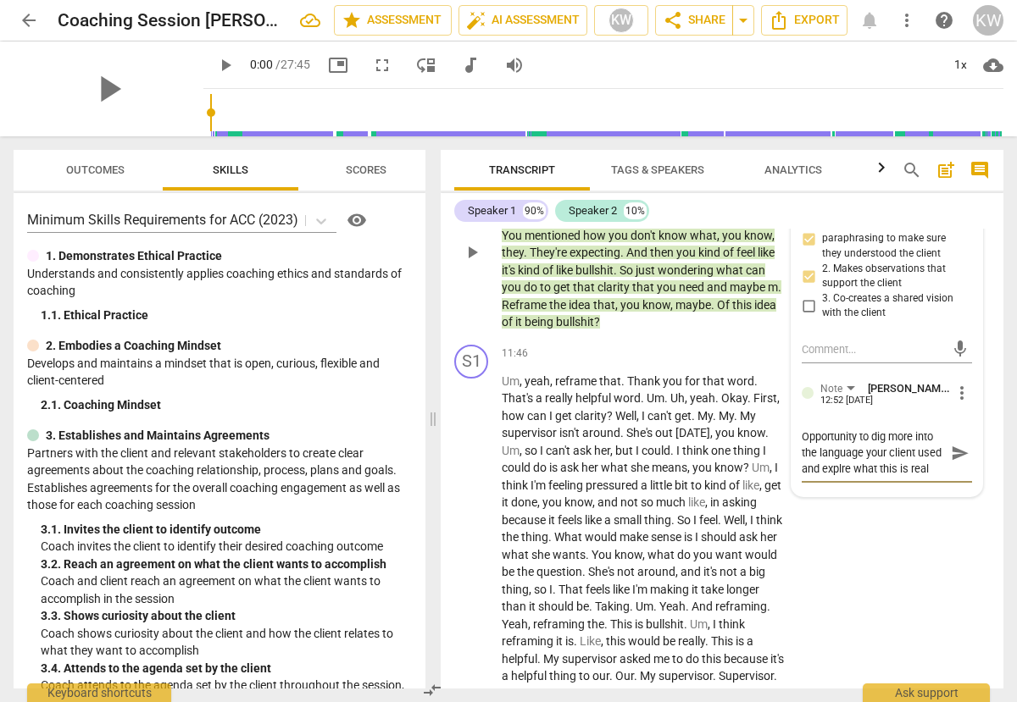
type textarea "Opportunity to dig more into the language your client used and explre what this…"
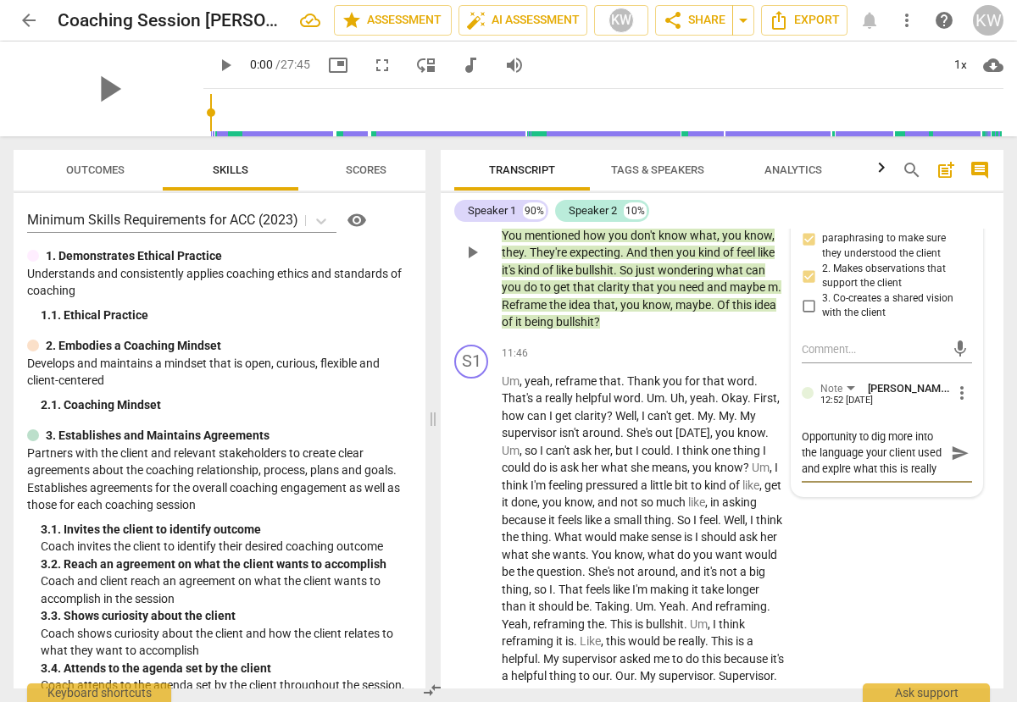
type textarea "Opportunity to dig more into the language your client used and explre what this…"
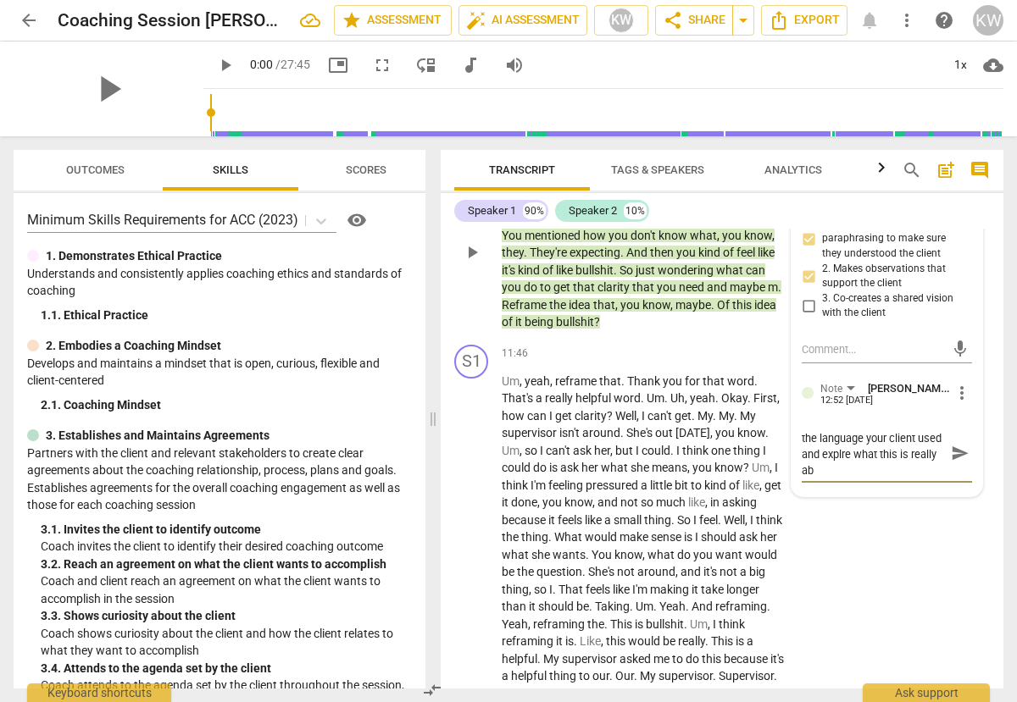
type textarea "Opportunity to dig more into the language your client used and explre what this…"
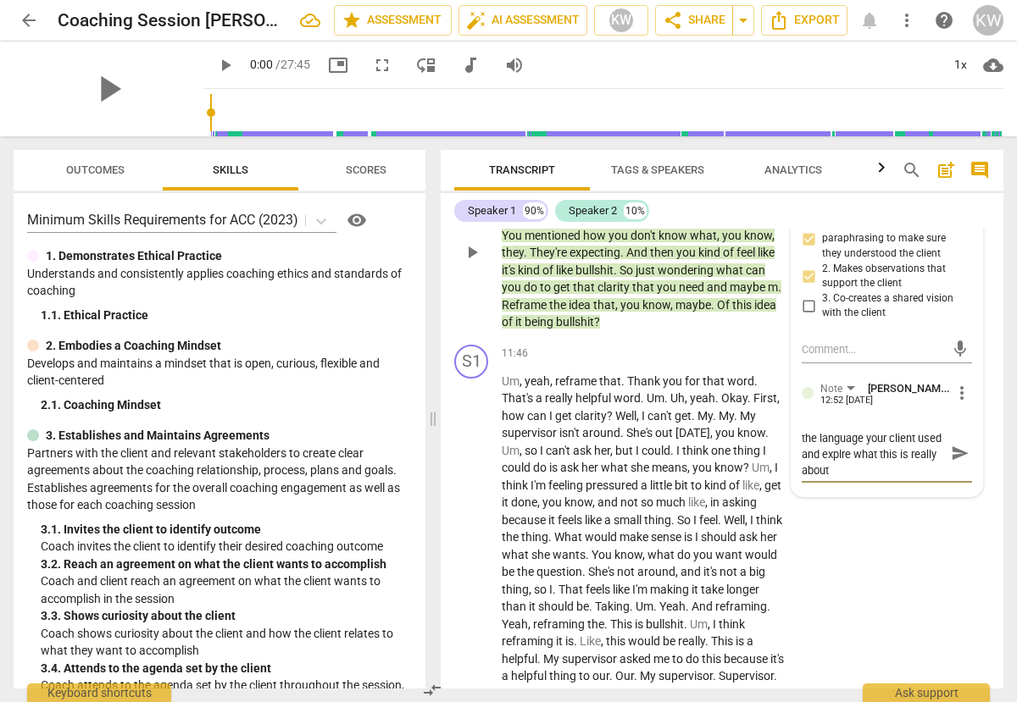
type textarea "Opportunity to dig more into the language your client used and explre what this…"
click at [864, 497] on div "6.Listens Actively [PERSON_NAME] 11:47 [DATE] more_vert 1. Uses summarizing or …" at bounding box center [886, 336] width 191 height 324
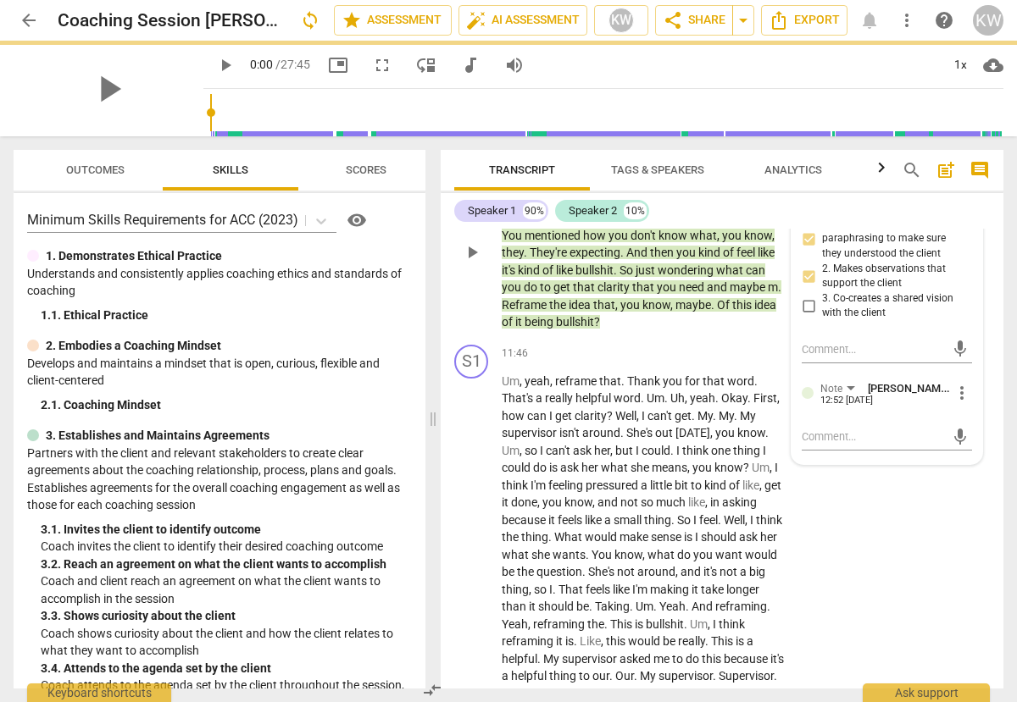
scroll to position [0, 0]
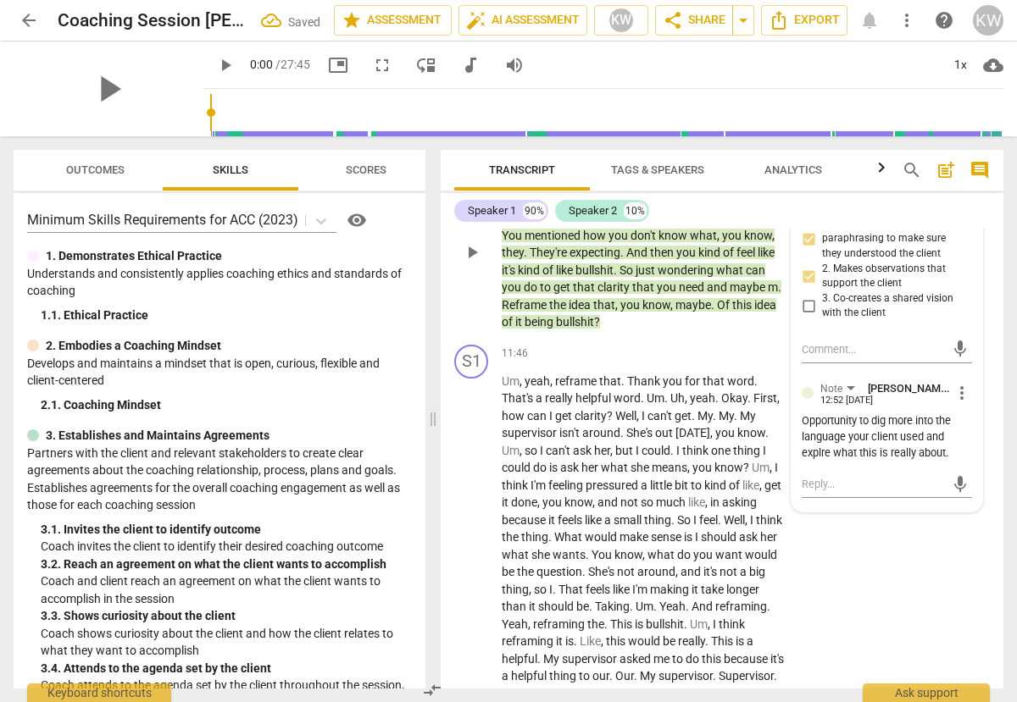
click at [822, 461] on div "Opportunity to dig more into the language your client used and explre what this…" at bounding box center [887, 436] width 170 height 47
click at [954, 207] on span "more_vert" at bounding box center [961, 196] width 20 height 20
click at [960, 440] on div at bounding box center [508, 351] width 1017 height 702
click at [951, 403] on span "more_vert" at bounding box center [961, 393] width 20 height 20
click at [968, 441] on li "Edit" at bounding box center [973, 442] width 58 height 32
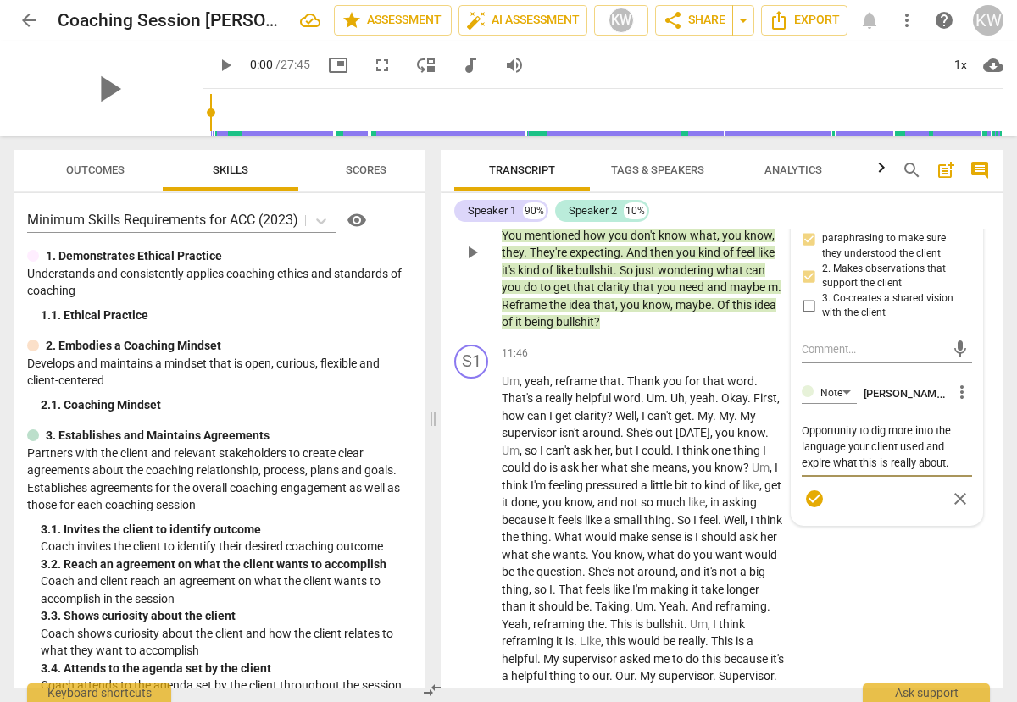
click at [828, 471] on textarea "Opportunity to dig more into the language your client used and explre what this…" at bounding box center [887, 447] width 170 height 48
type textarea "Opportunity to dig more into the language your client used and explr what this …"
type textarea "Opportunity to dig more into the language your client used and expl what this i…"
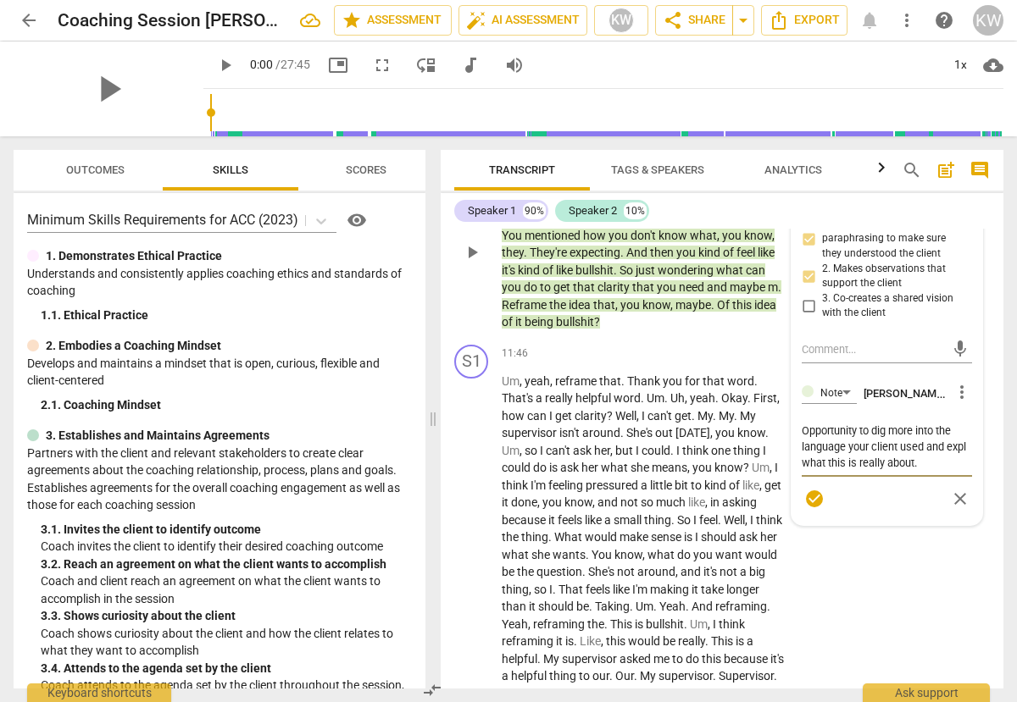
type textarea "Opportunity to dig more into the language your client used and explo what this …"
type textarea "Opportunity to dig more into the language your client used and explor what this…"
type textarea "Opportunity to dig more into the language your client used and explore what thi…"
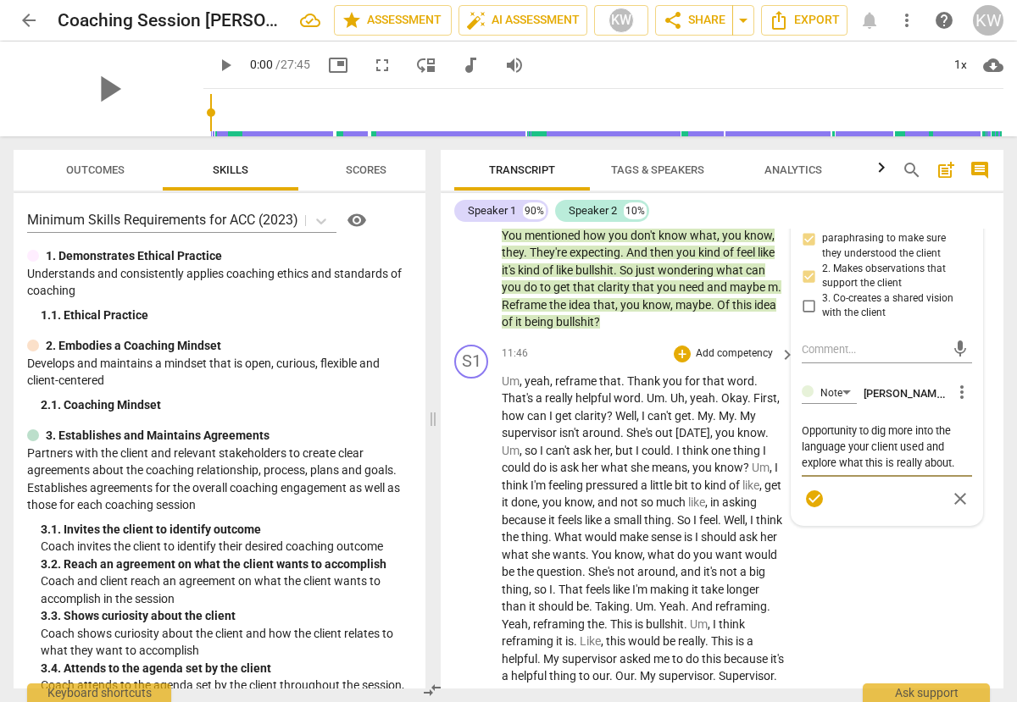
type textarea "Opportunity to dig more into the language your client used and explore what thi…"
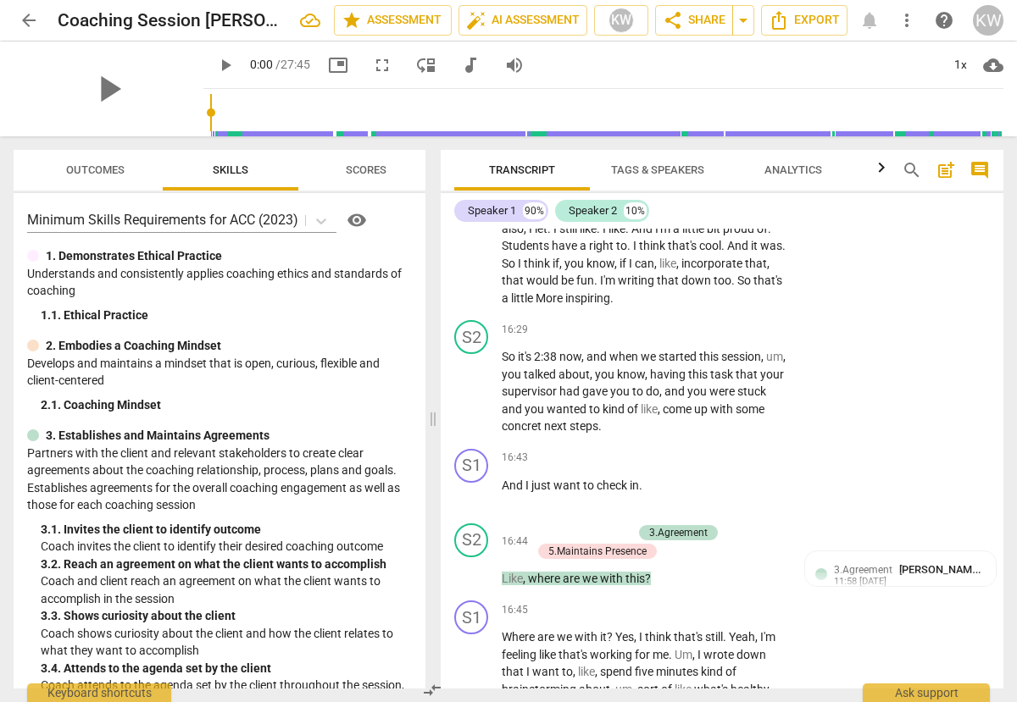
scroll to position [5362, 0]
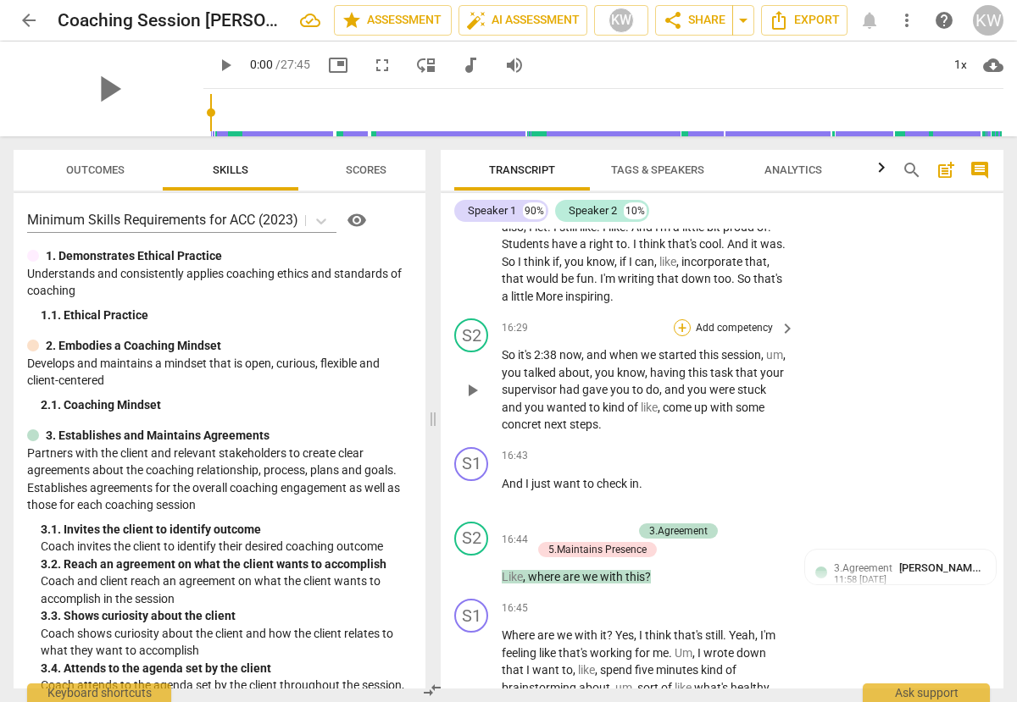
click at [684, 336] on div "+" at bounding box center [682, 327] width 17 height 17
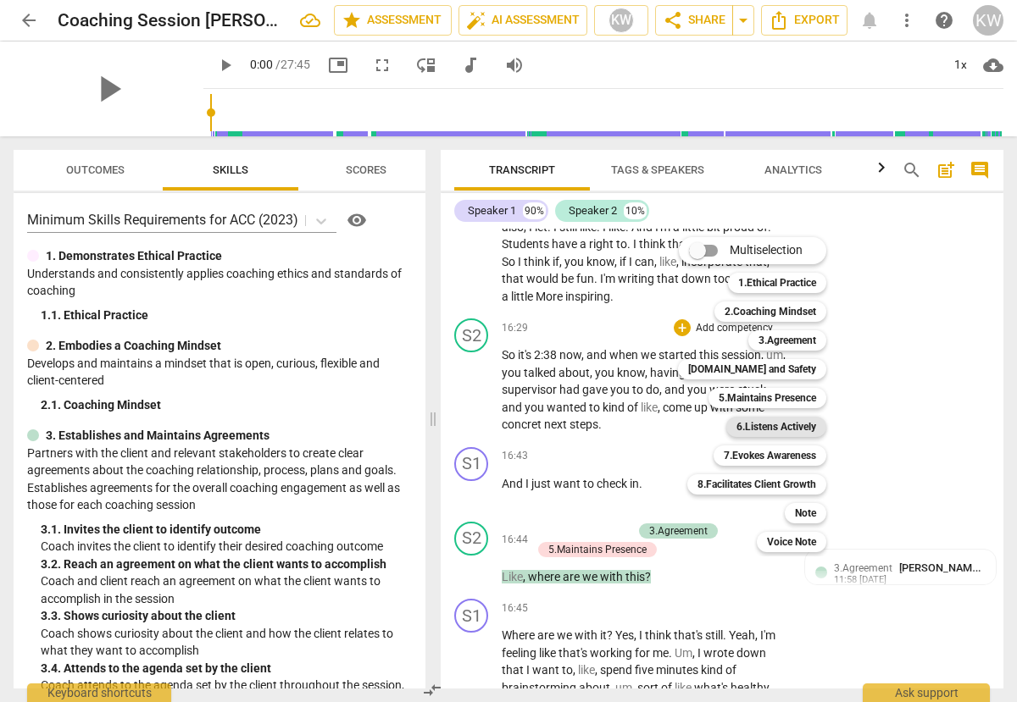
click at [783, 424] on b "6.Listens Actively" at bounding box center [776, 427] width 80 height 20
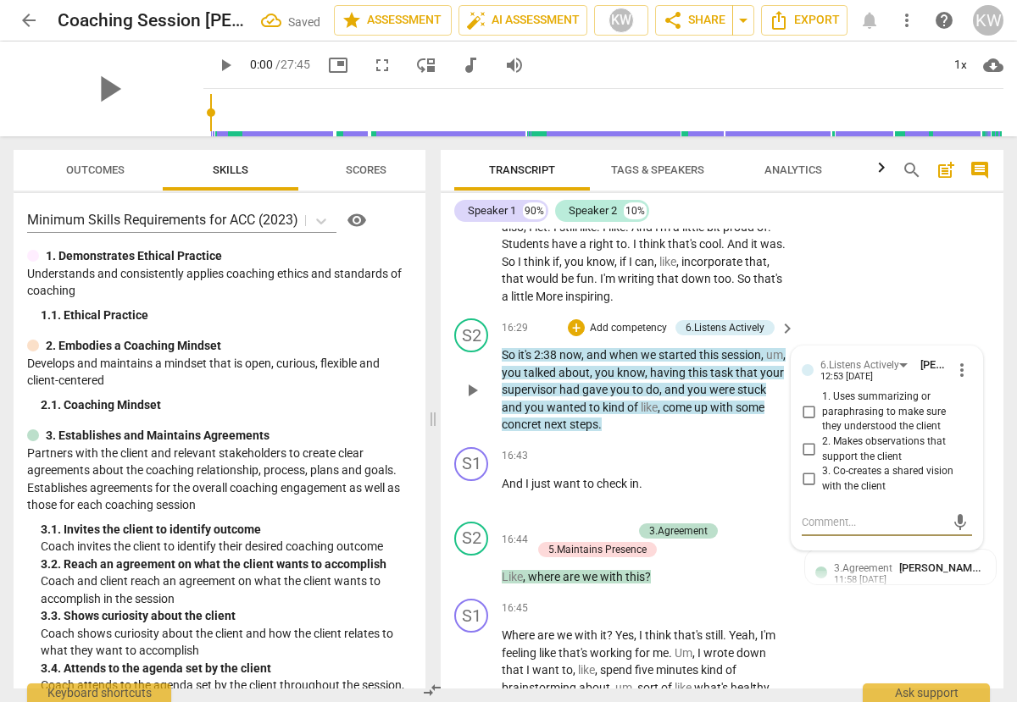
click at [806, 423] on input "1. Uses summarizing or paraphrasing to make sure they understood the client" at bounding box center [808, 412] width 27 height 20
checkbox input "true"
click at [807, 460] on input "2. Makes observations that support the client" at bounding box center [808, 450] width 27 height 20
checkbox input "true"
click at [808, 490] on input "3. Co-creates a shared vision with the client" at bounding box center [808, 479] width 27 height 20
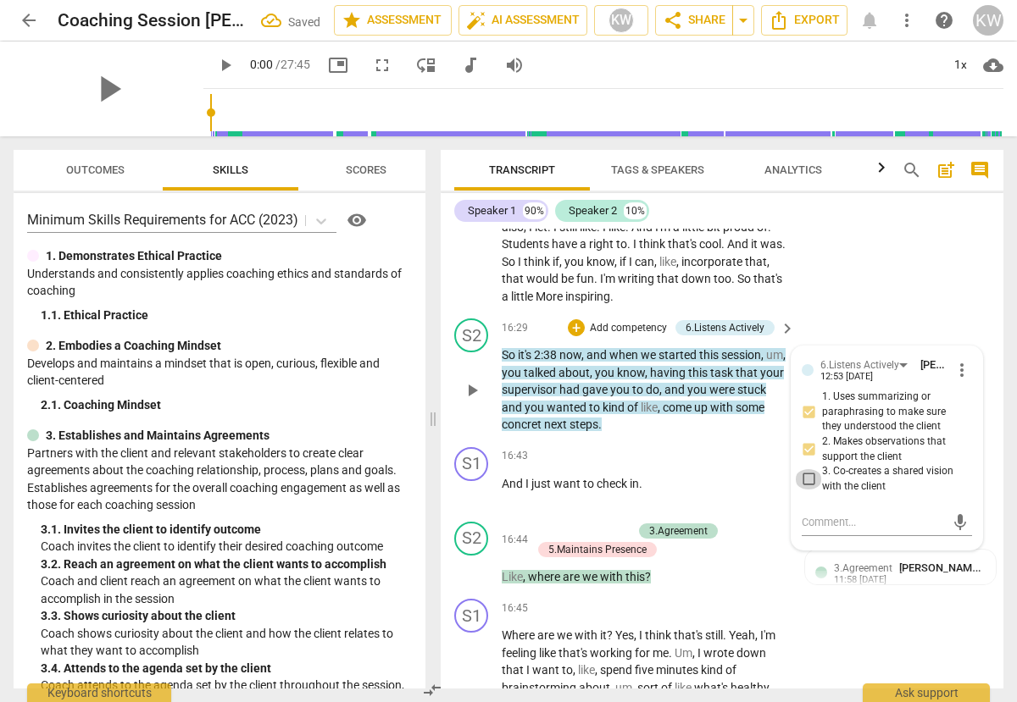
checkbox input "true"
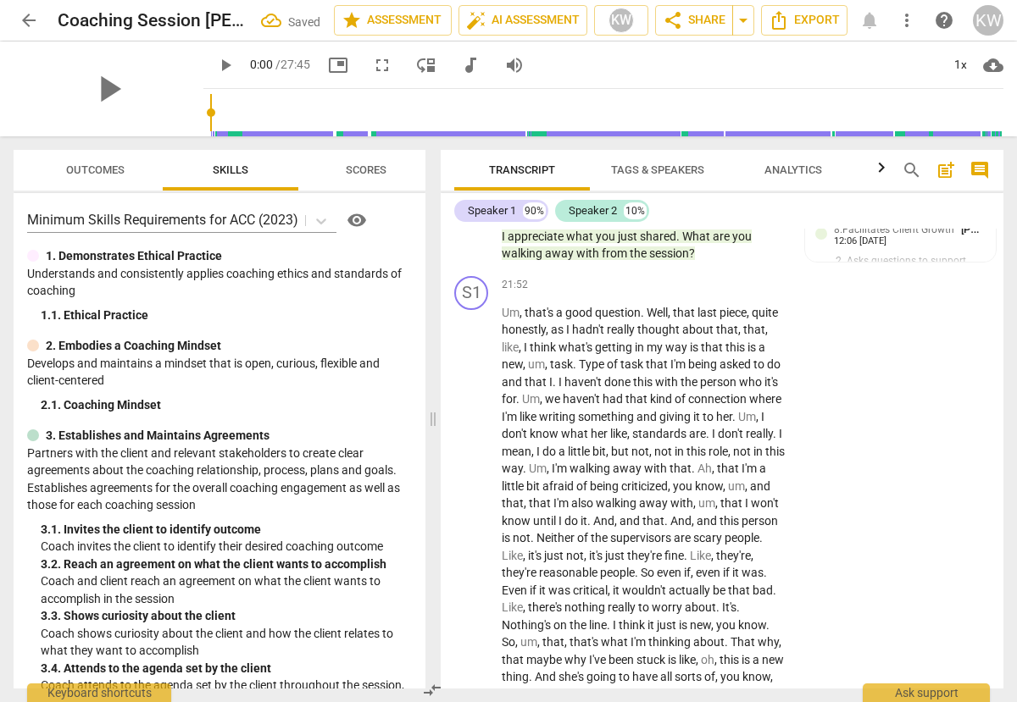
scroll to position [7171, 0]
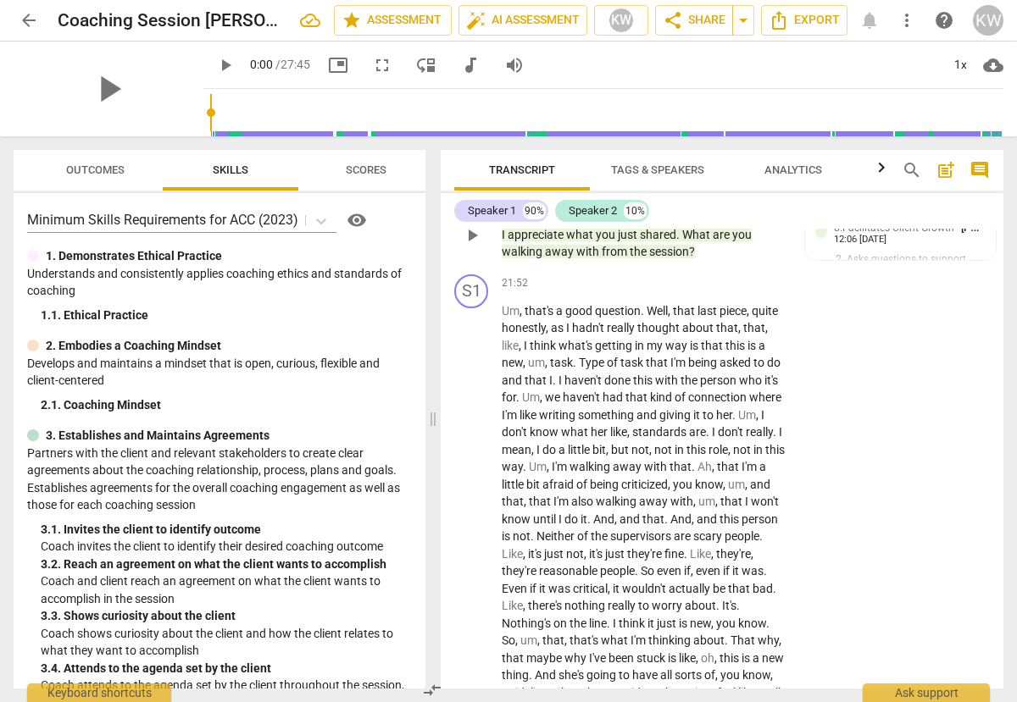
click at [535, 198] on div "+" at bounding box center [539, 189] width 17 height 17
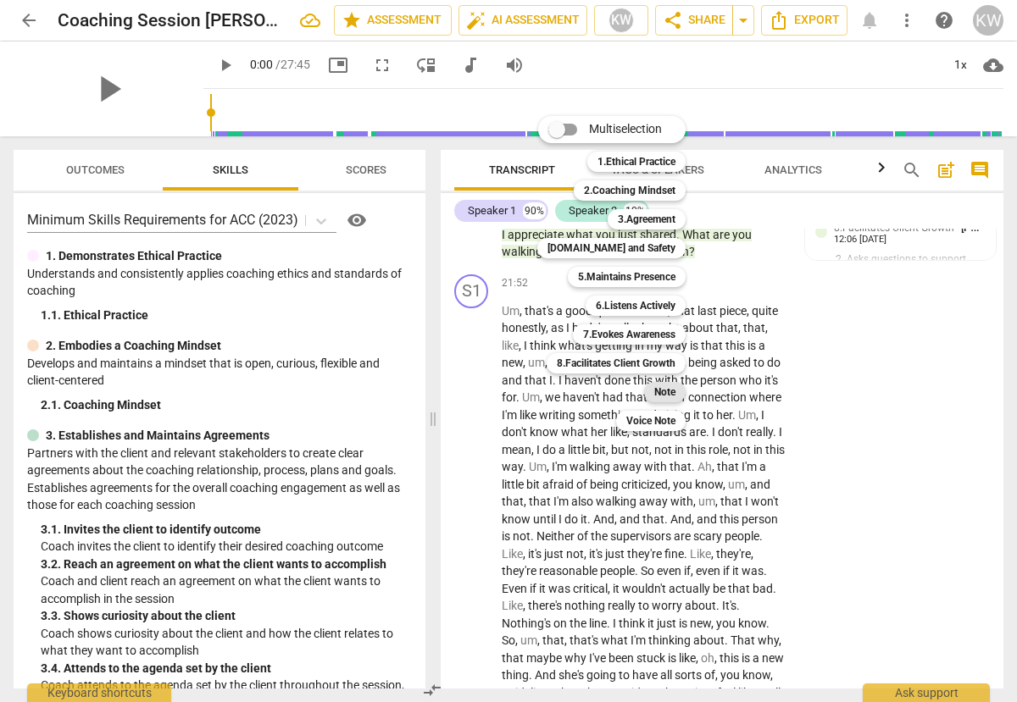
click at [663, 391] on b "Note" at bounding box center [664, 392] width 21 height 20
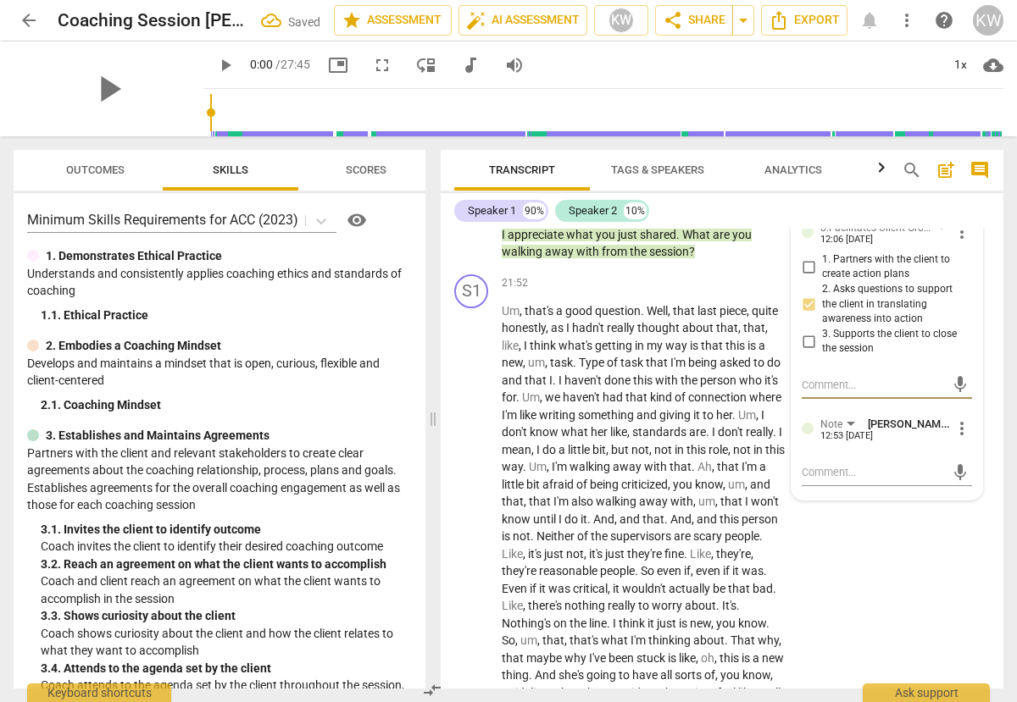
type textarea "O"
type textarea "Oo"
type textarea "Oop"
type textarea "Oopp"
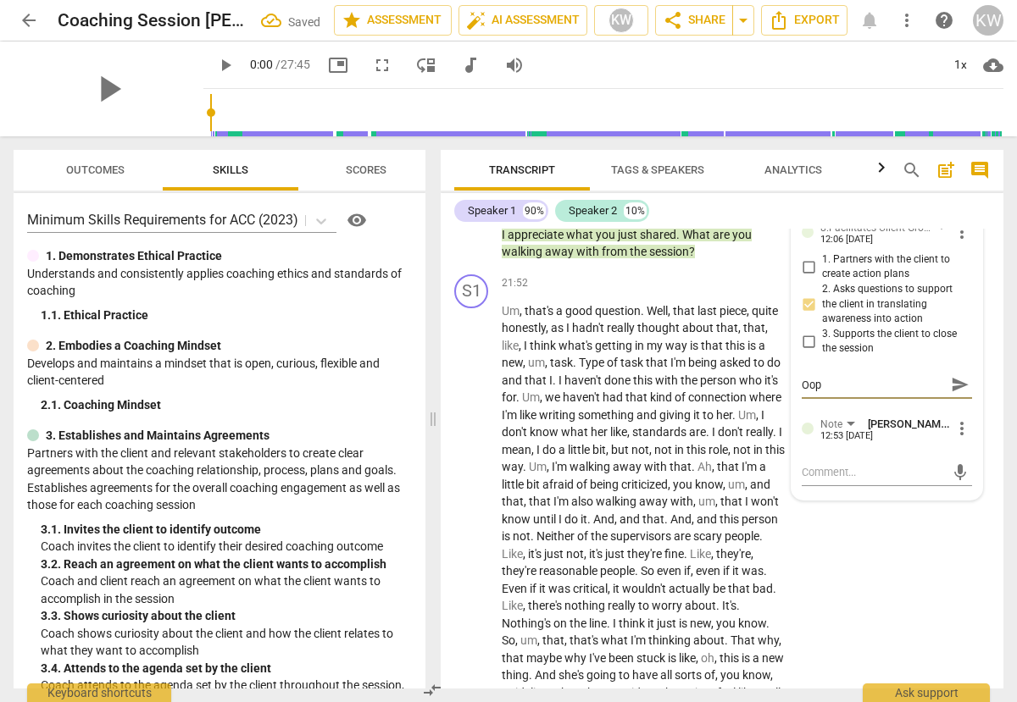
type textarea "Oopp"
type textarea "Ooppo"
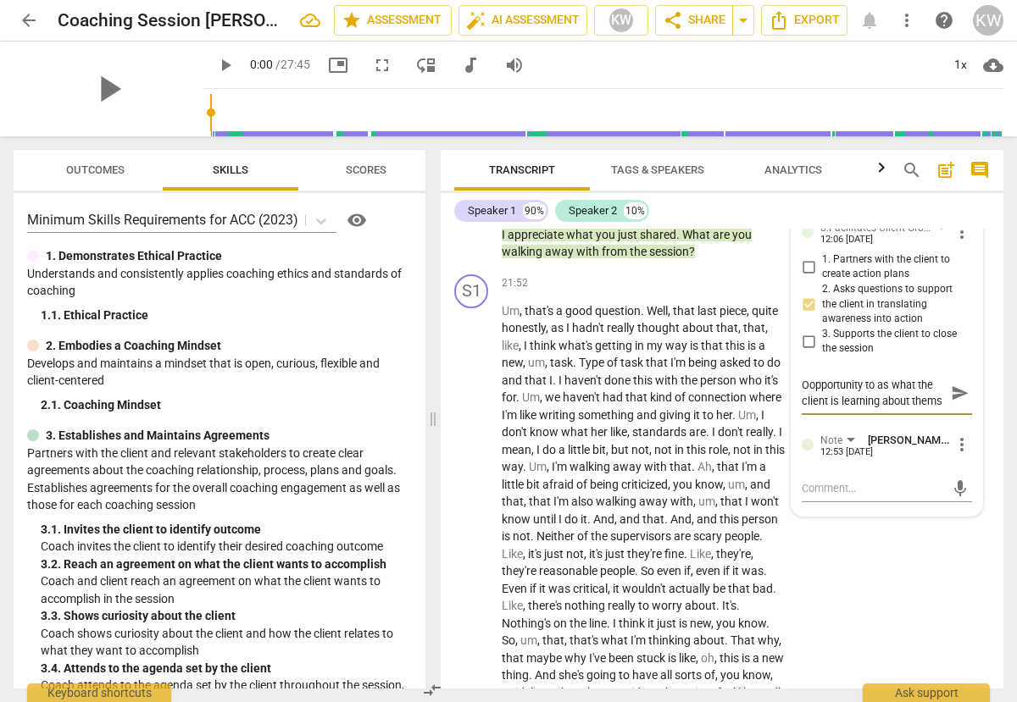
scroll to position [14, 0]
click at [879, 651] on div "S1 play_arrow pause 21:52 + Add competency keyboard_arrow_right Um , that's a g…" at bounding box center [722, 549] width 563 height 563
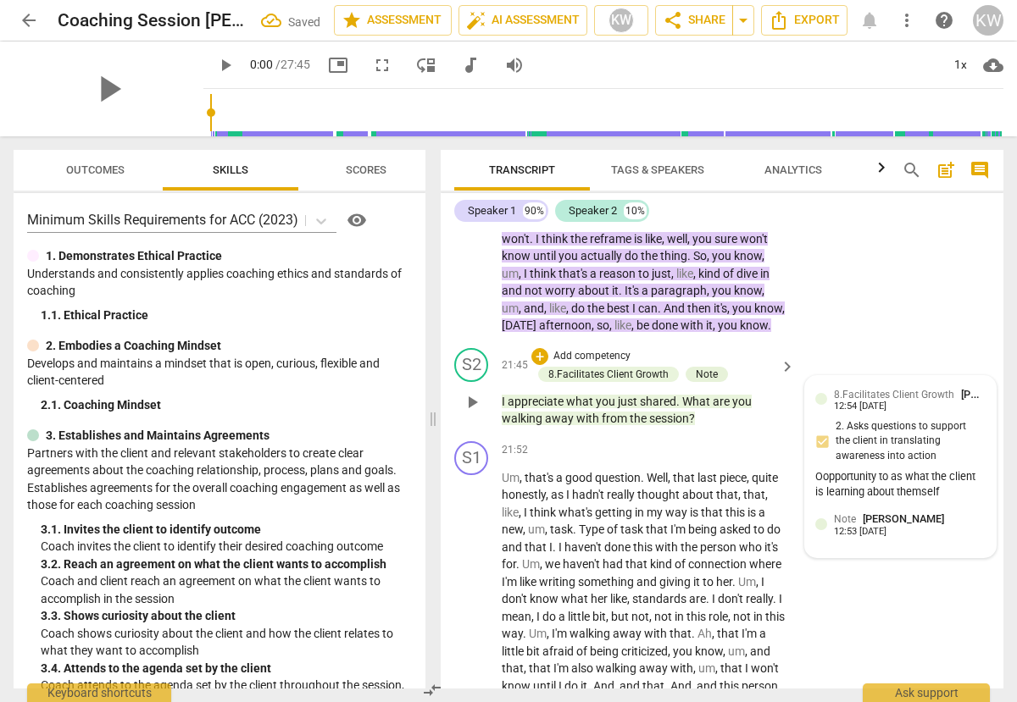
scroll to position [7011, 0]
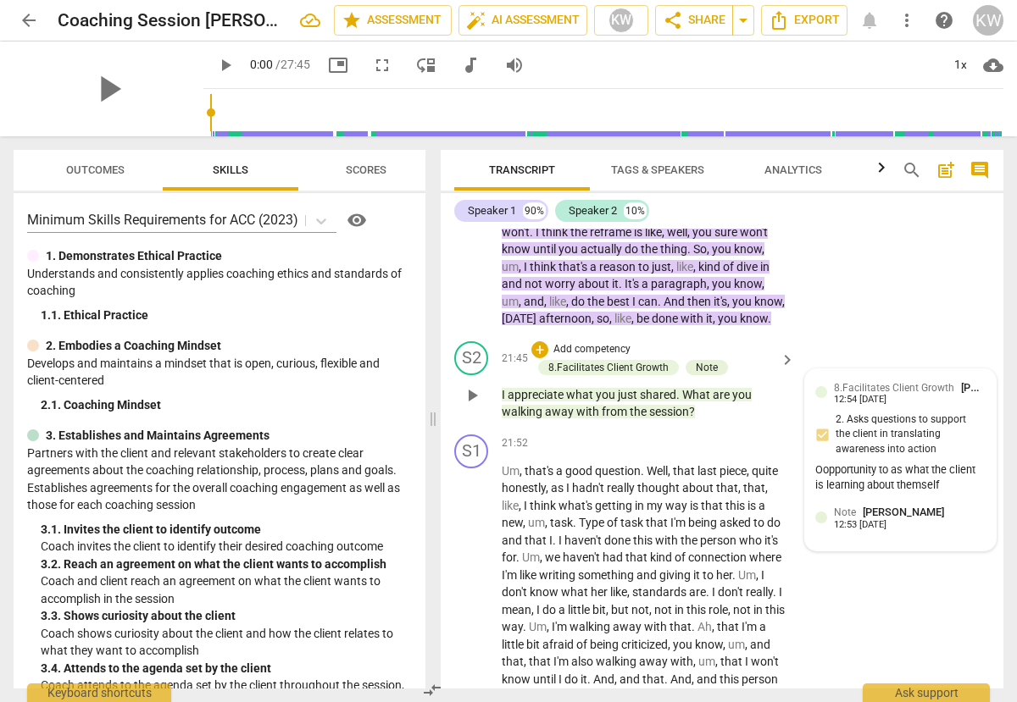
click at [970, 406] on div "8.Facilitates Client Growth [PERSON_NAME] 12:54 [DATE]" at bounding box center [910, 393] width 152 height 26
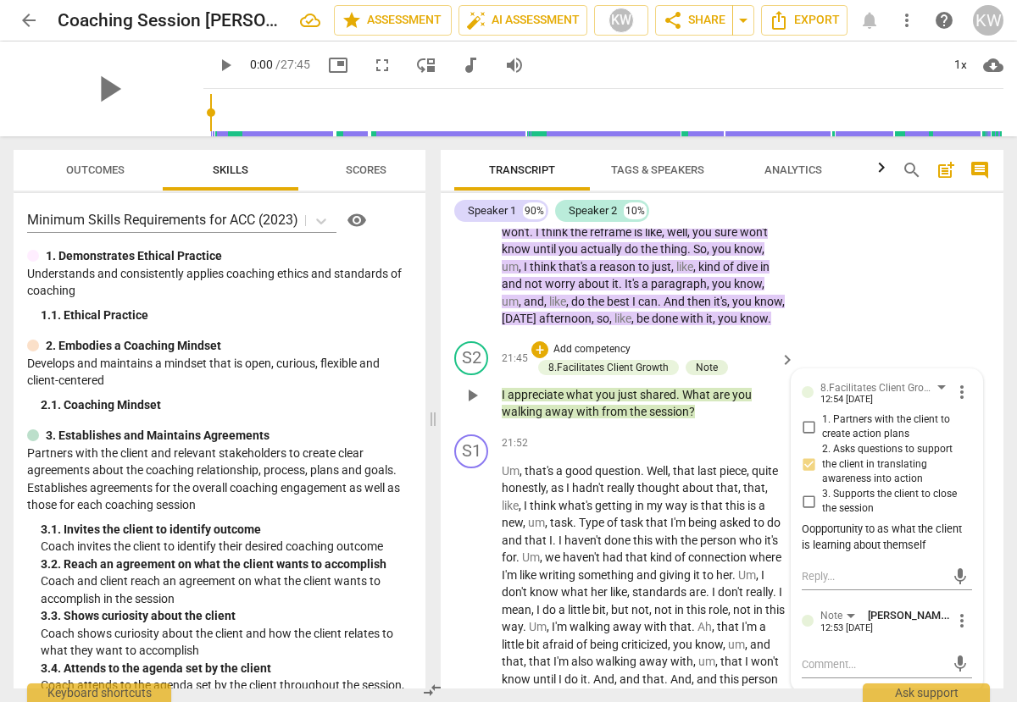
click at [958, 402] on span "more_vert" at bounding box center [961, 392] width 20 height 20
click at [929, 531] on div at bounding box center [508, 351] width 1017 height 702
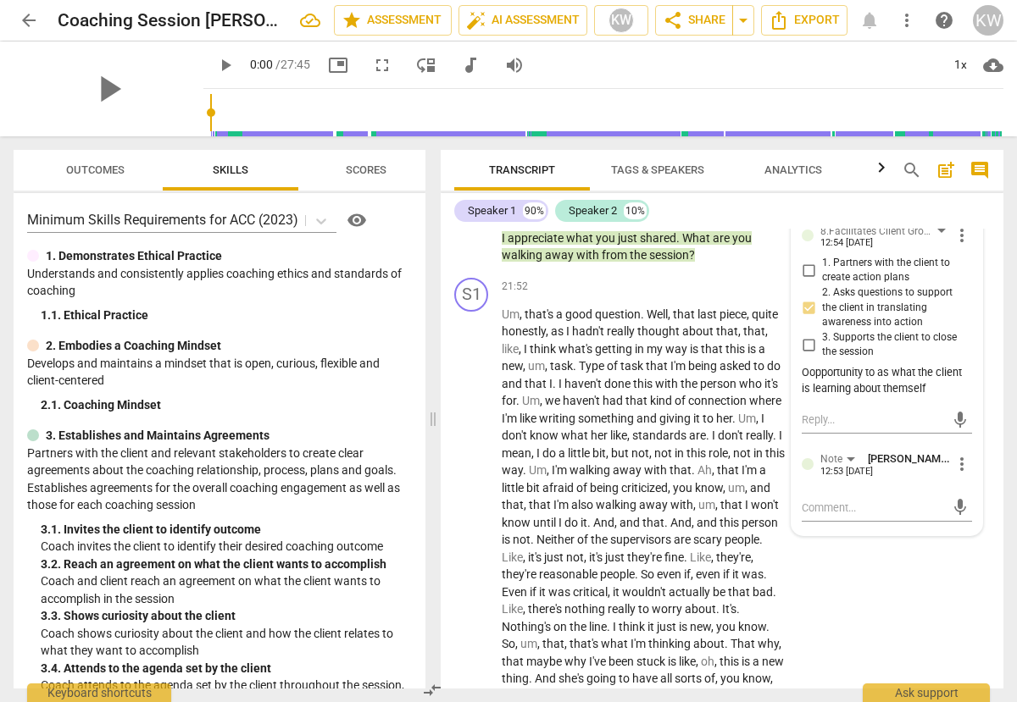
scroll to position [7208, 0]
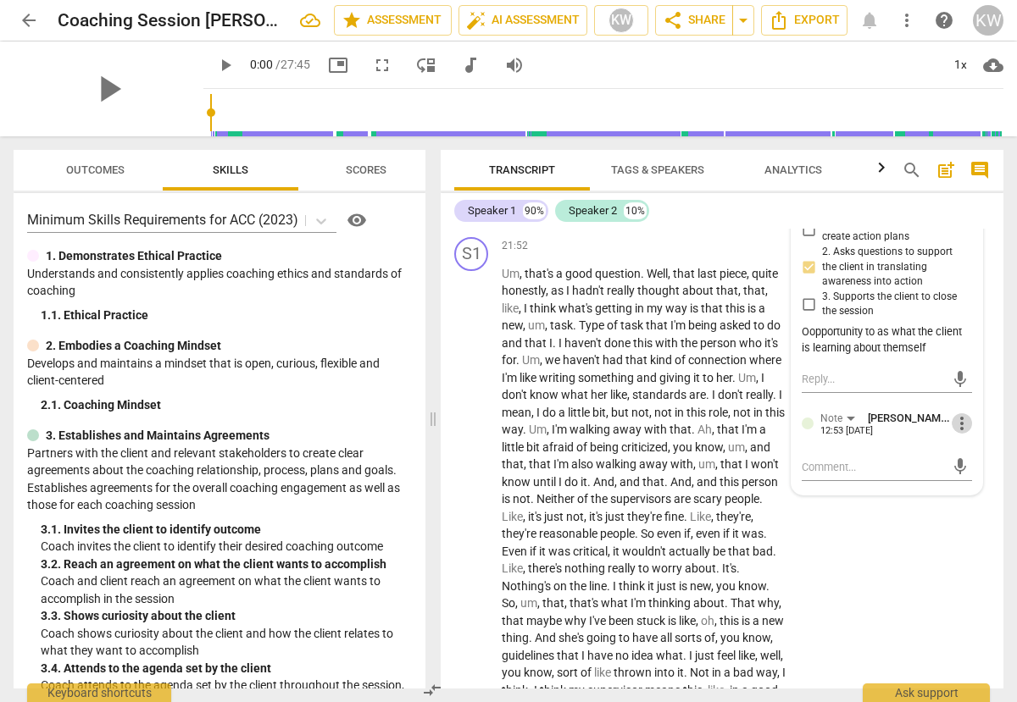
click at [951, 434] on span "more_vert" at bounding box center [961, 423] width 20 height 20
click at [974, 510] on li "Edit" at bounding box center [973, 507] width 58 height 32
click at [839, 469] on textarea at bounding box center [887, 460] width 170 height 16
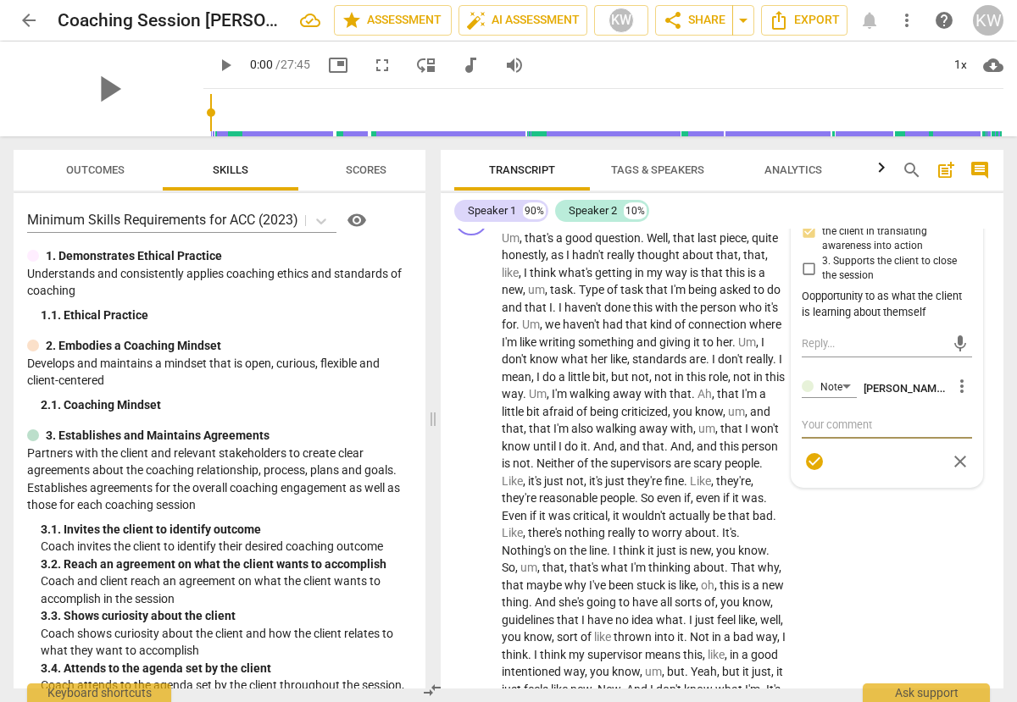
scroll to position [7246, 0]
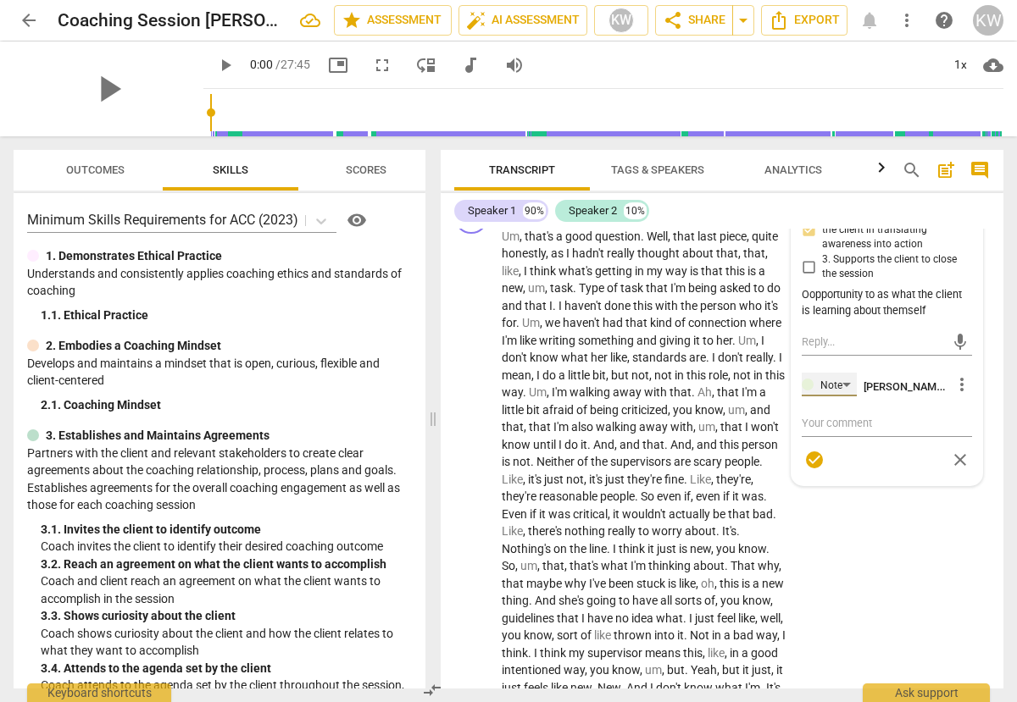
click at [836, 394] on div "Note" at bounding box center [831, 386] width 22 height 16
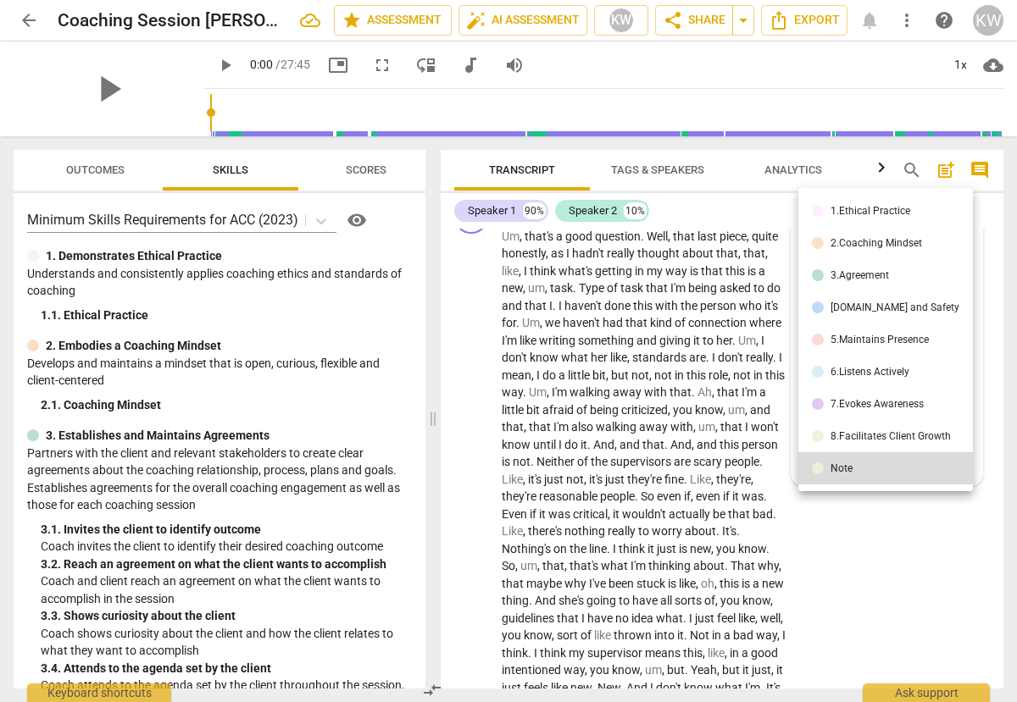
click at [836, 465] on div "Note" at bounding box center [841, 468] width 22 height 10
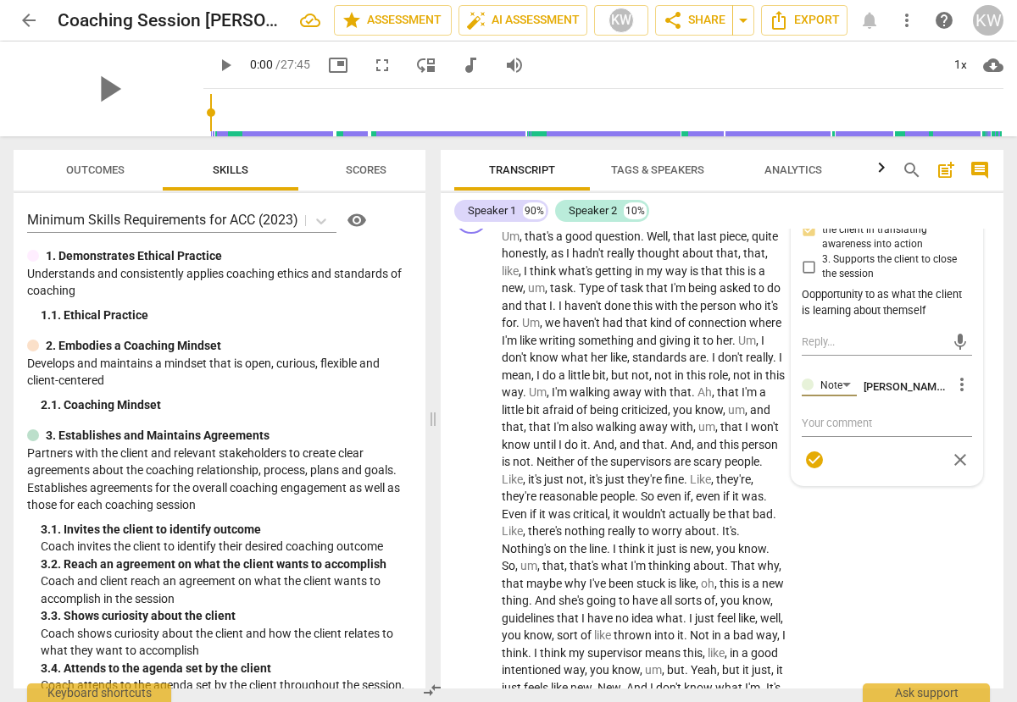
click at [953, 470] on span "close" at bounding box center [960, 460] width 20 height 20
click at [951, 397] on span "more_vert" at bounding box center [961, 386] width 20 height 20
click at [974, 473] on li "Edit" at bounding box center [973, 470] width 58 height 32
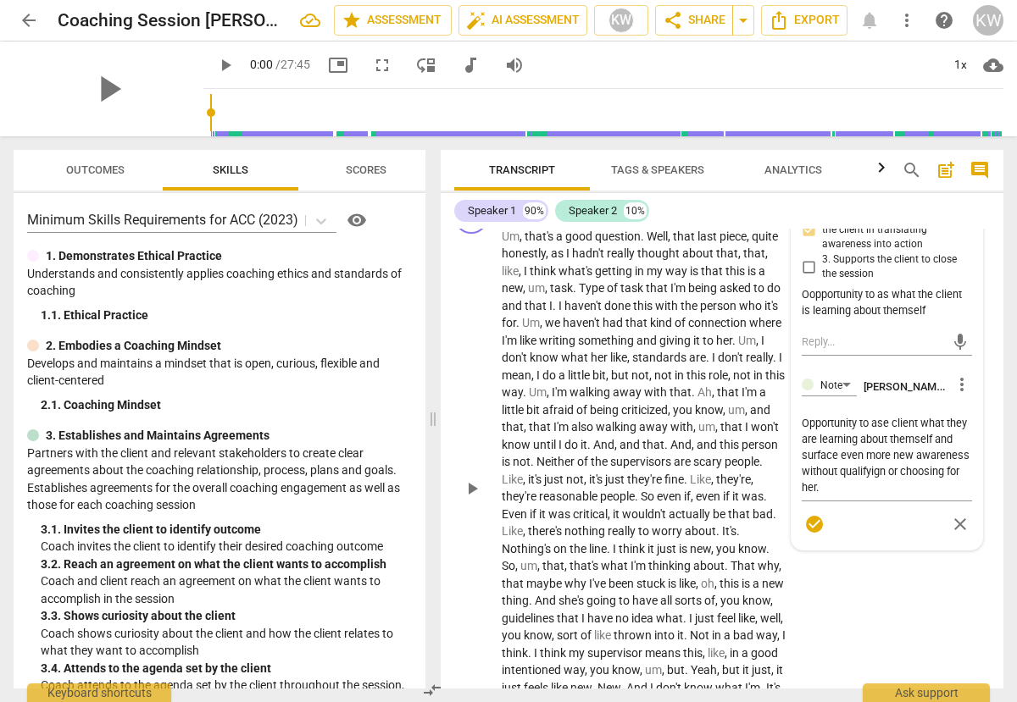
click at [932, 648] on div "S1 play_arrow pause 21:52 + Add competency keyboard_arrow_right Um , that's a g…" at bounding box center [722, 474] width 563 height 563
